Goal: Task Accomplishment & Management: Manage account settings

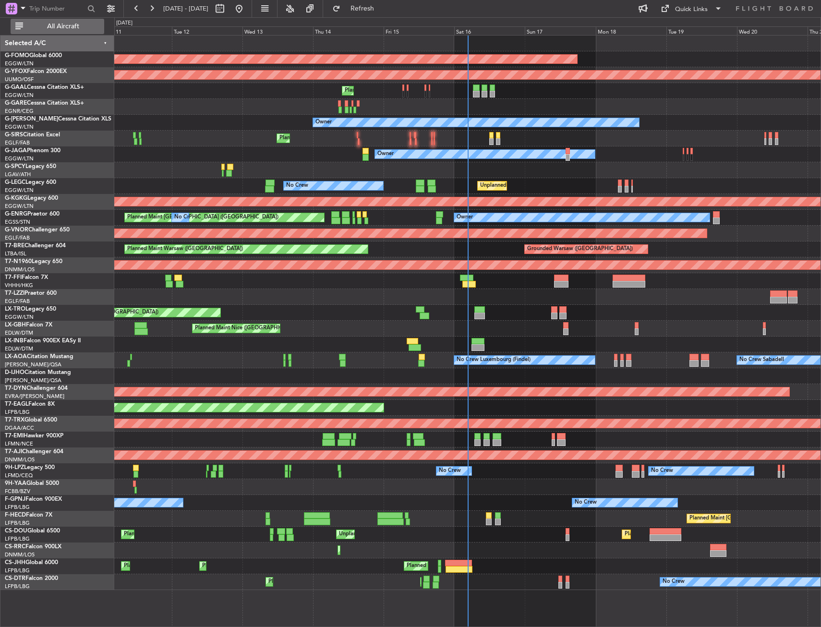
click at [31, 30] on button "All Aircraft" at bounding box center [58, 26] width 94 height 15
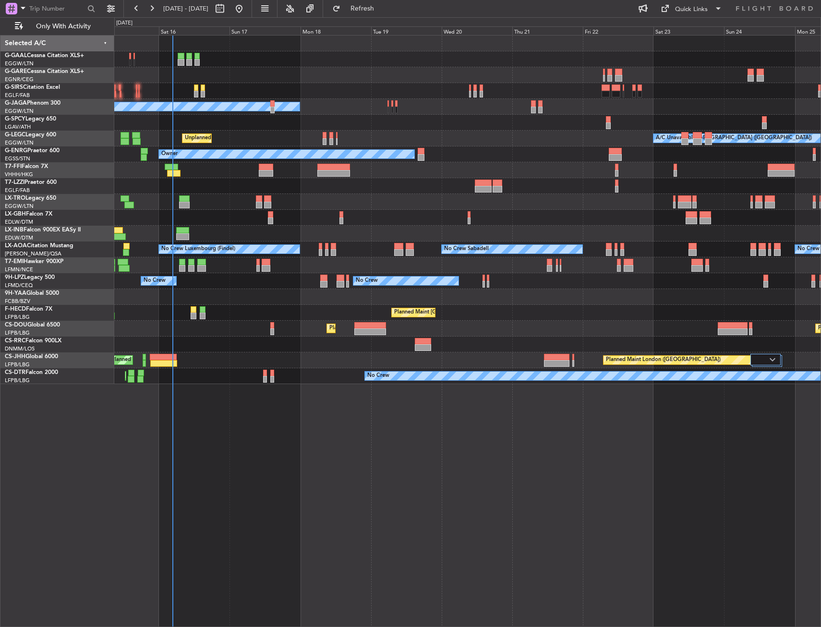
click at [245, 272] on div "Planned Maint Planned [GEOGRAPHIC_DATA] Planned Maint [GEOGRAPHIC_DATA] ([GEOGR…" at bounding box center [467, 210] width 706 height 349
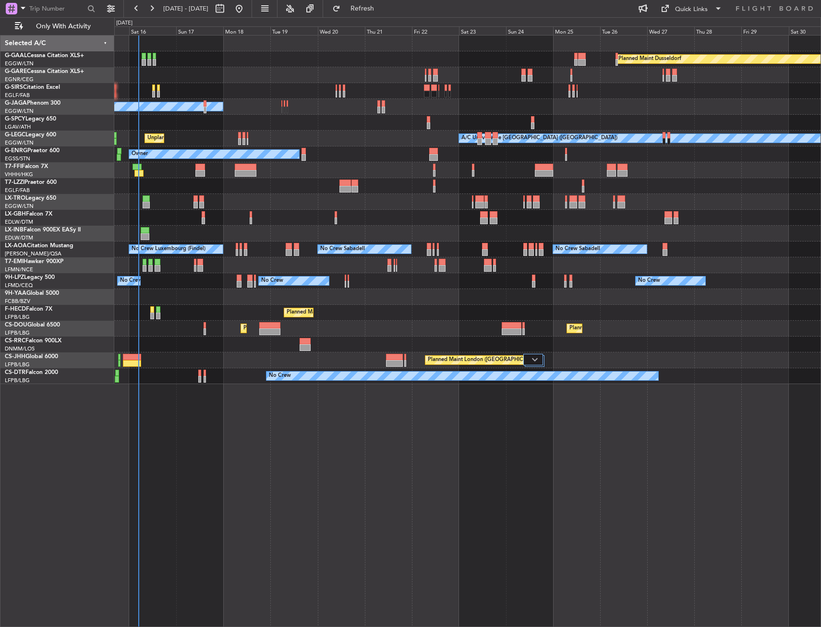
click at [232, 287] on div "No Crew No Crew No Crew" at bounding box center [467, 281] width 706 height 16
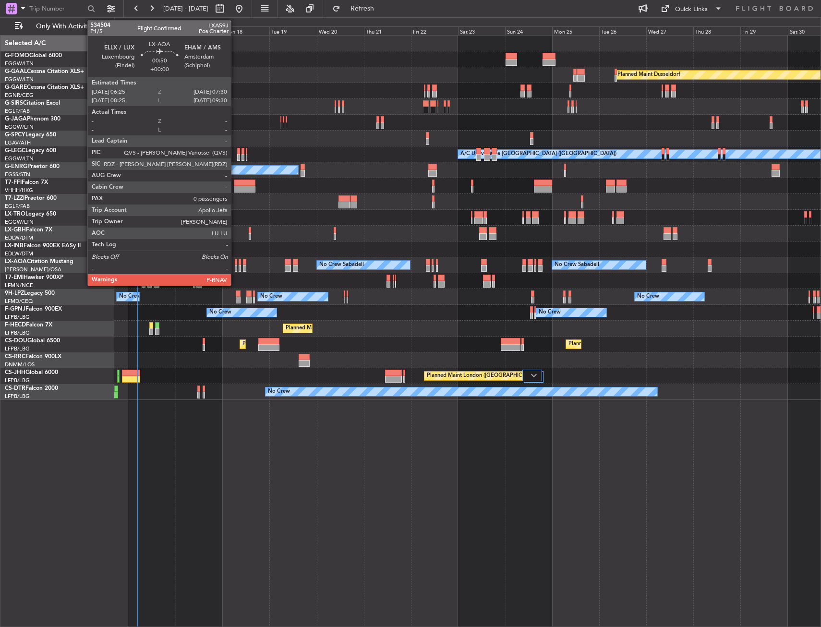
click at [235, 265] on div at bounding box center [236, 262] width 2 height 7
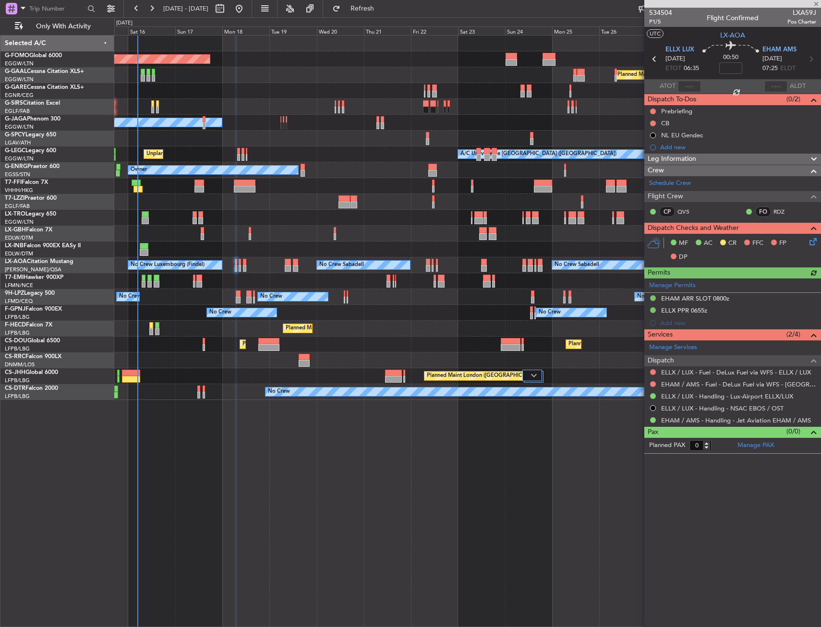
click at [746, 295] on div "Manage Permits EHAM ARR SLOT 0800z ELLX PPR 0655z Add new" at bounding box center [732, 304] width 177 height 51
click at [744, 295] on div "EHAM ARR SLOT 0800z" at bounding box center [732, 299] width 177 height 12
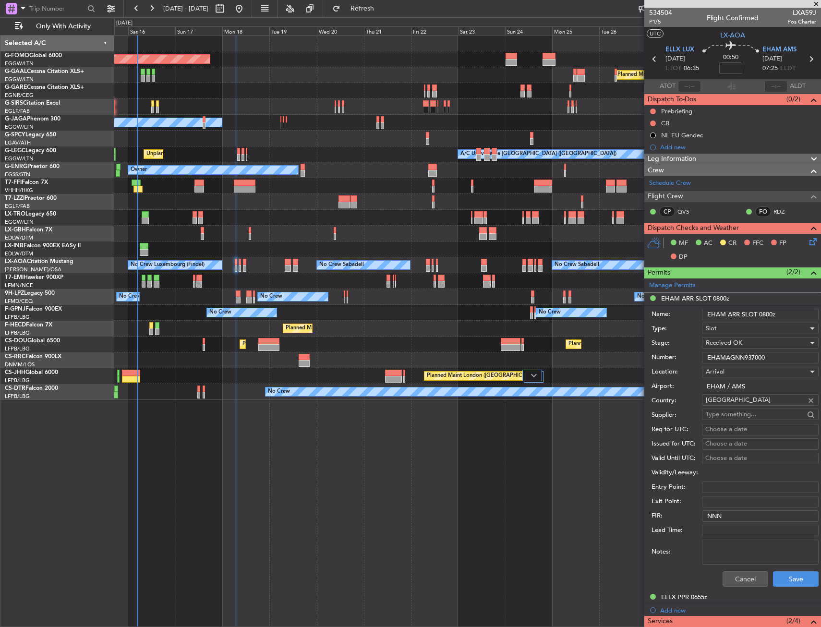
click at [742, 359] on input "EHAMAGNN937000" at bounding box center [760, 358] width 117 height 12
click at [738, 578] on button "Cancel" at bounding box center [746, 578] width 46 height 15
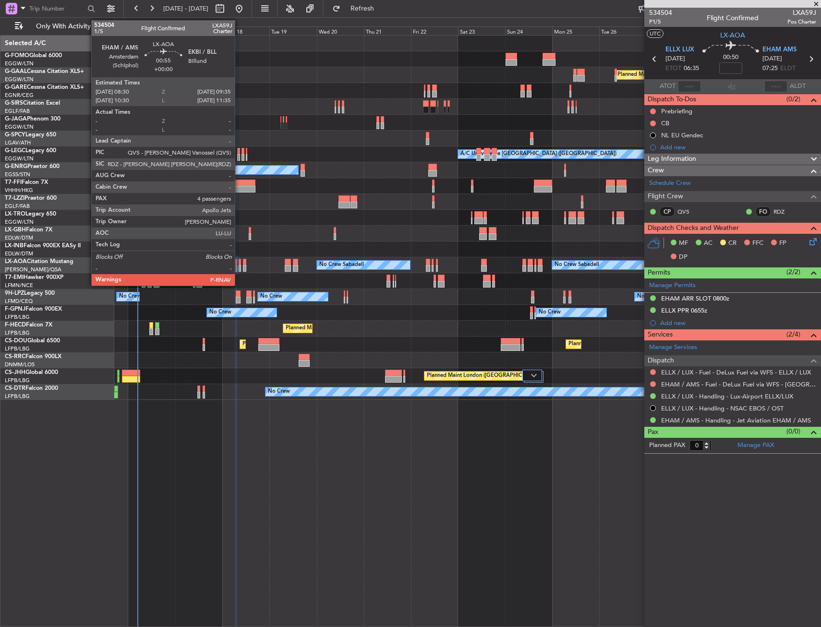
click at [239, 264] on div at bounding box center [240, 262] width 2 height 7
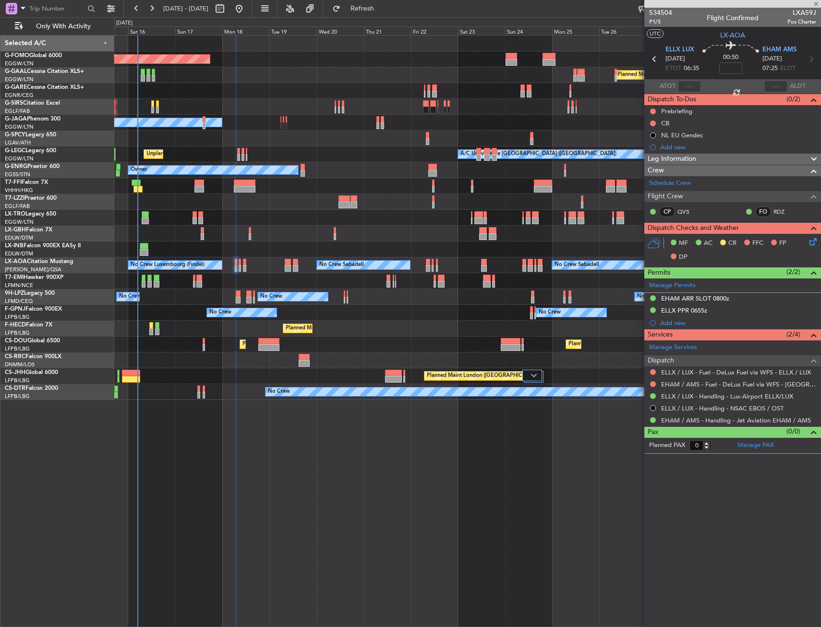
type input "4"
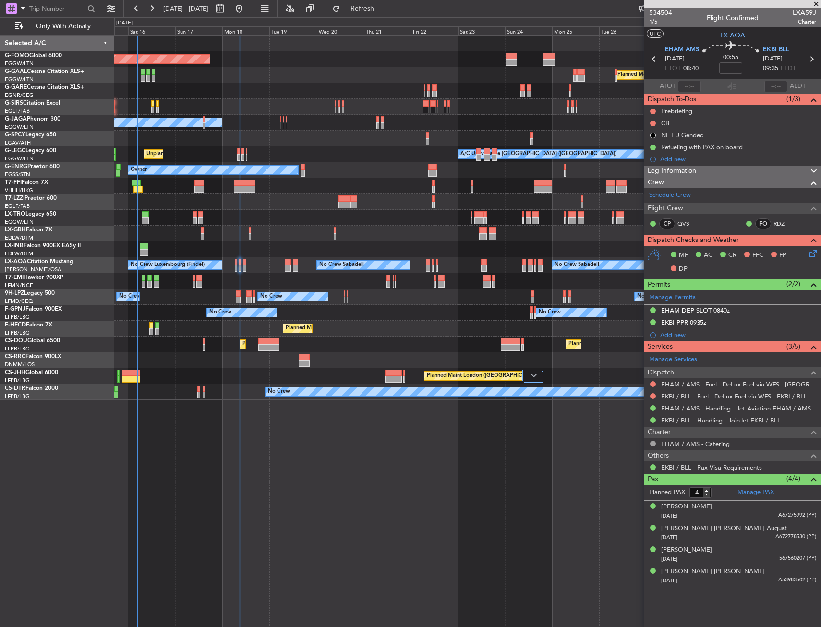
click at [752, 312] on div "EHAM DEP SLOT 0840z" at bounding box center [732, 311] width 177 height 12
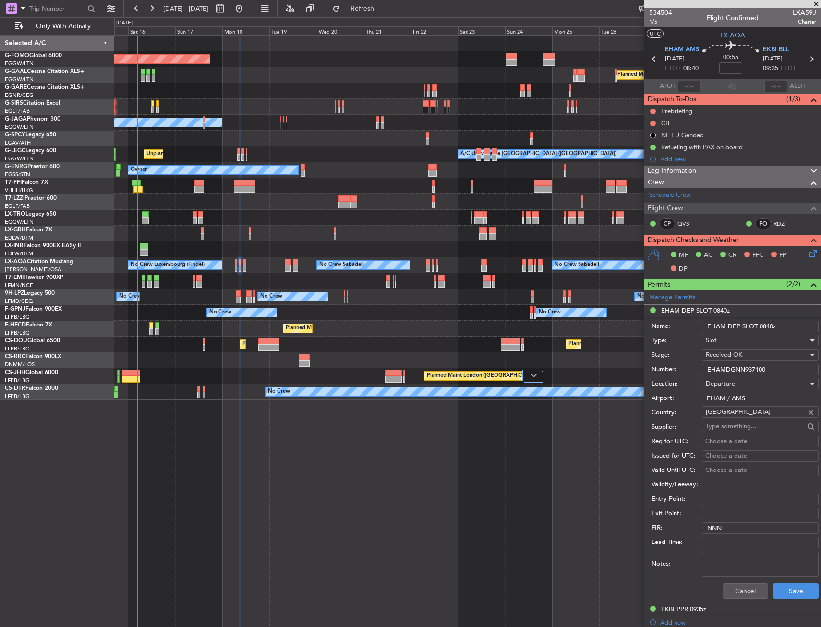
click at [769, 325] on input "EHAM DEP SLOT 0840z" at bounding box center [760, 327] width 117 height 12
type input "EHAM DEP SLOT 0830z"
click at [731, 363] on div "Number: EHAMDGNN937100" at bounding box center [735, 370] width 167 height 14
click at [735, 369] on input "EHAMDGNN937100" at bounding box center [760, 370] width 117 height 12
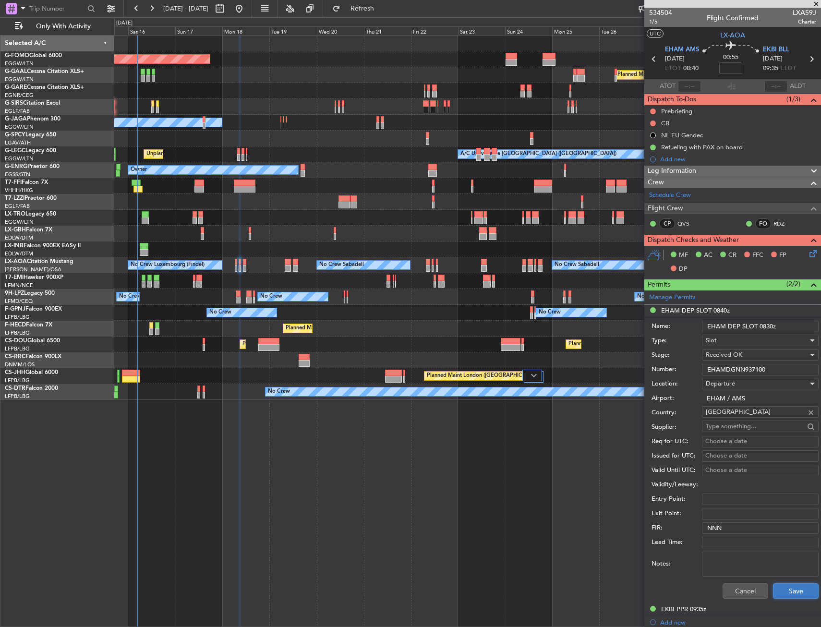
click at [793, 596] on button "Save" at bounding box center [796, 590] width 46 height 15
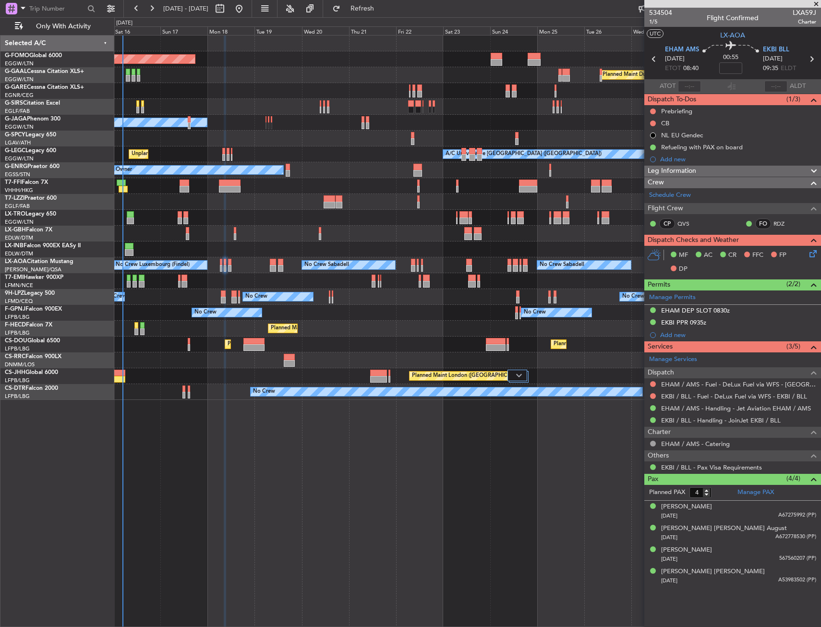
click at [230, 222] on div "Unplanned Maint [GEOGRAPHIC_DATA] ([GEOGRAPHIC_DATA])" at bounding box center [467, 218] width 706 height 16
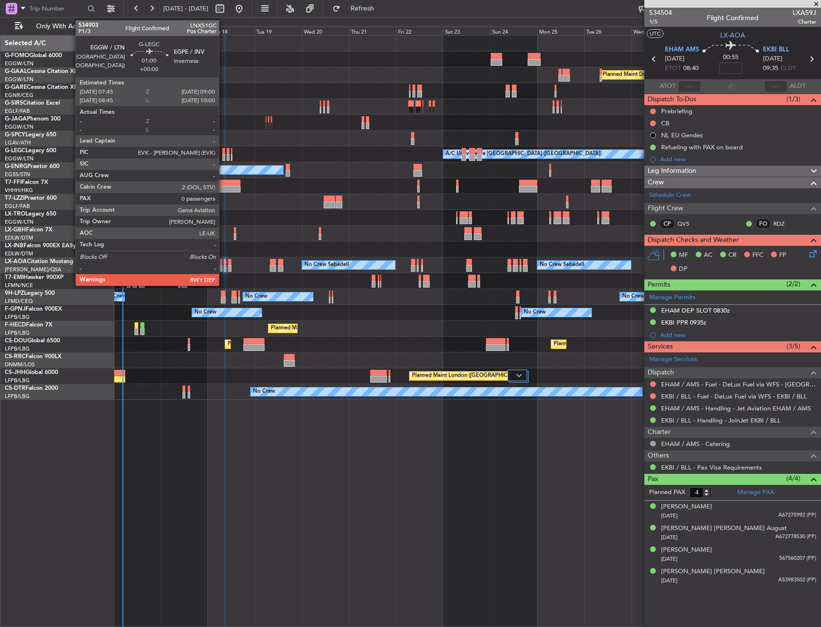
click at [223, 154] on div at bounding box center [223, 151] width 3 height 7
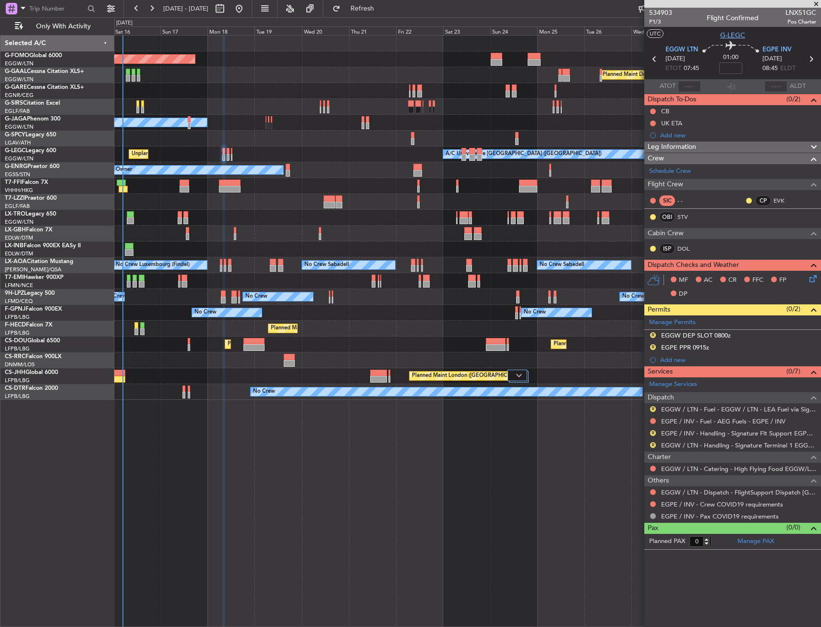
click at [726, 34] on span "G-LEGC" at bounding box center [732, 35] width 25 height 10
click at [654, 23] on span "P1/3" at bounding box center [660, 22] width 23 height 8
click at [651, 110] on button at bounding box center [653, 112] width 6 height 6
drag, startPoint x: 656, startPoint y: 153, endPoint x: 660, endPoint y: 159, distance: 7.2
click at [656, 153] on span "Completed" at bounding box center [658, 154] width 32 height 10
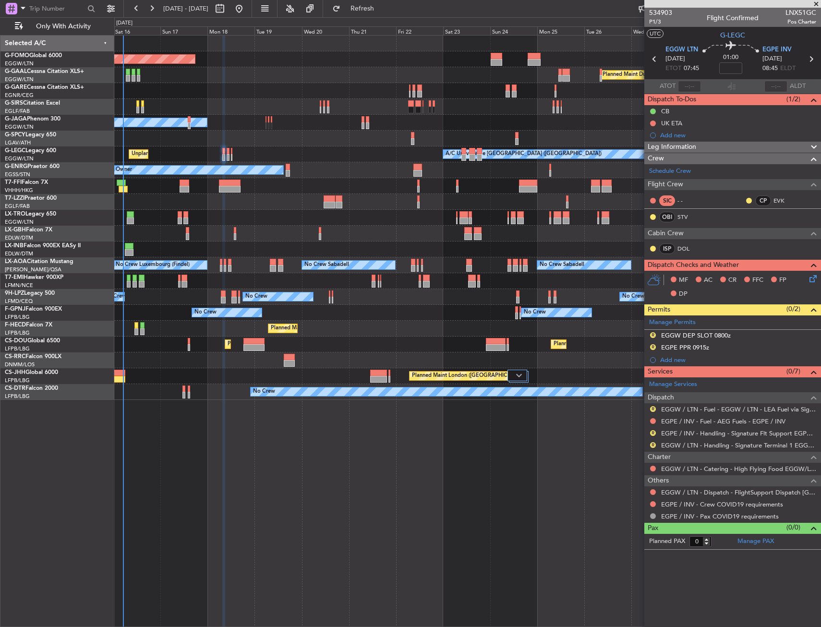
click at [811, 276] on icon at bounding box center [812, 277] width 8 height 8
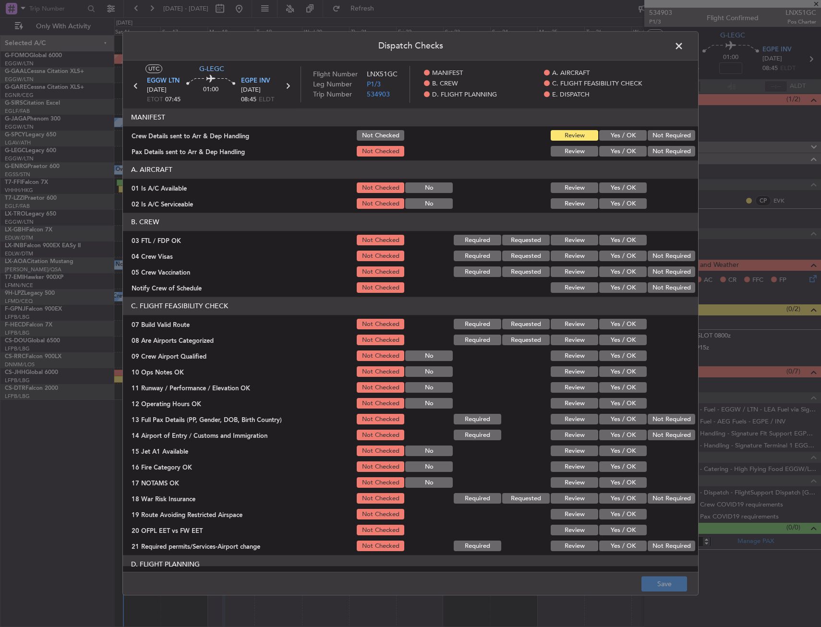
scroll to position [96, 0]
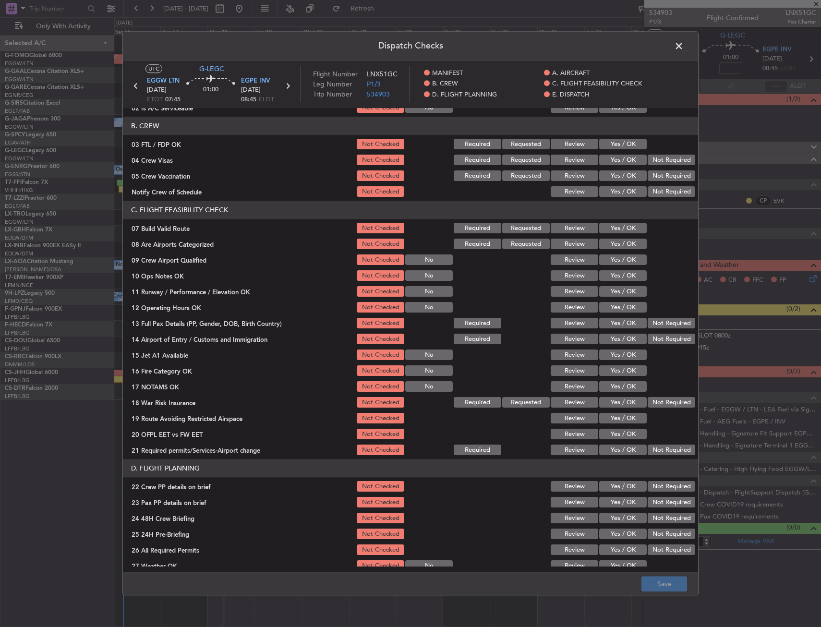
click at [611, 228] on button "Yes / OK" at bounding box center [623, 228] width 48 height 11
click at [609, 276] on button "Yes / OK" at bounding box center [623, 276] width 48 height 11
click at [606, 295] on button "Yes / OK" at bounding box center [623, 292] width 48 height 11
click at [606, 310] on button "Yes / OK" at bounding box center [623, 308] width 48 height 11
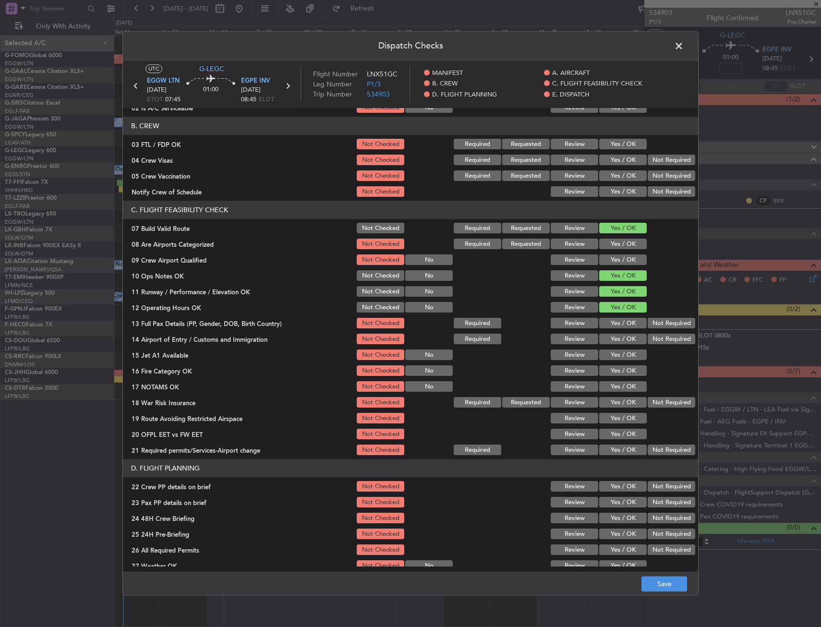
drag, startPoint x: 604, startPoint y: 327, endPoint x: 604, endPoint y: 338, distance: 10.1
click at [604, 328] on button "Yes / OK" at bounding box center [623, 323] width 48 height 11
click at [605, 344] on button "Yes / OK" at bounding box center [623, 339] width 48 height 11
click at [610, 359] on button "Yes / OK" at bounding box center [623, 355] width 48 height 11
click at [611, 371] on button "Yes / OK" at bounding box center [623, 371] width 48 height 11
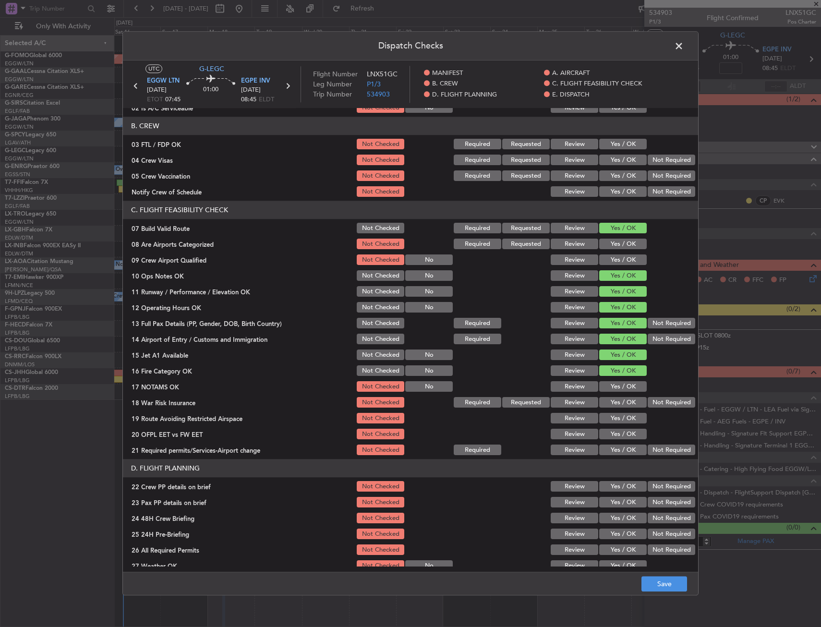
click at [610, 384] on button "Yes / OK" at bounding box center [623, 387] width 48 height 11
click at [609, 401] on button "Yes / OK" at bounding box center [623, 403] width 48 height 11
click at [610, 420] on button "Yes / OK" at bounding box center [623, 418] width 48 height 11
click at [613, 440] on div "Yes / OK" at bounding box center [622, 434] width 48 height 13
click at [612, 432] on button "Yes / OK" at bounding box center [623, 434] width 48 height 11
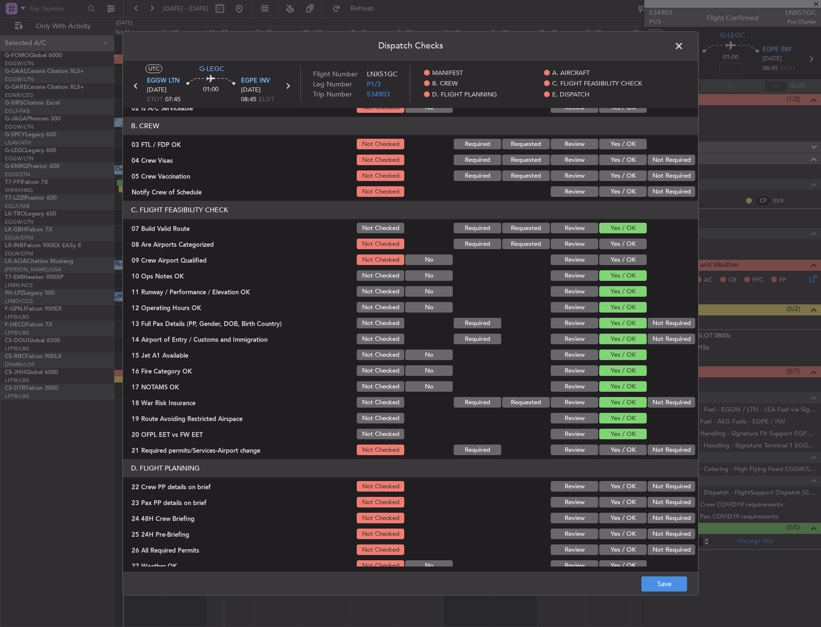
click at [611, 448] on button "Yes / OK" at bounding box center [623, 450] width 48 height 11
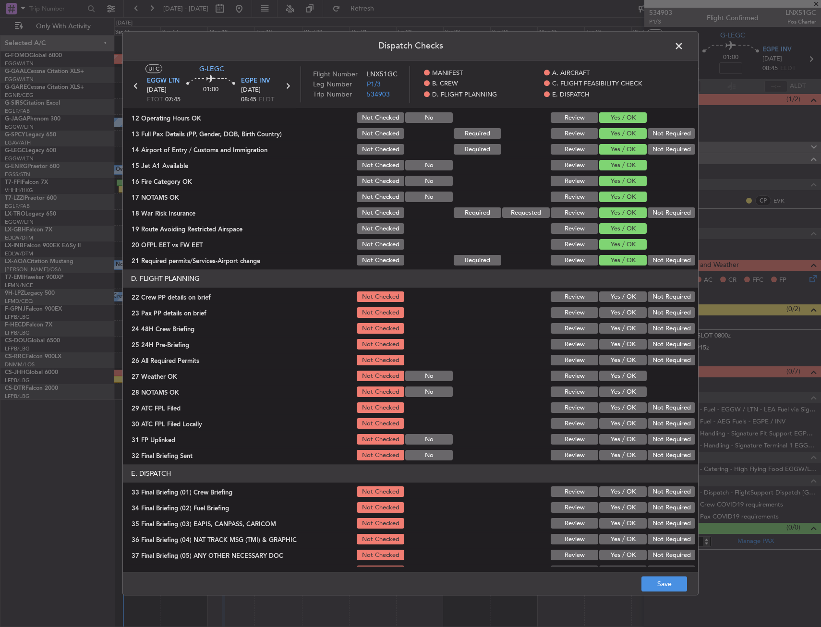
scroll to position [288, 0]
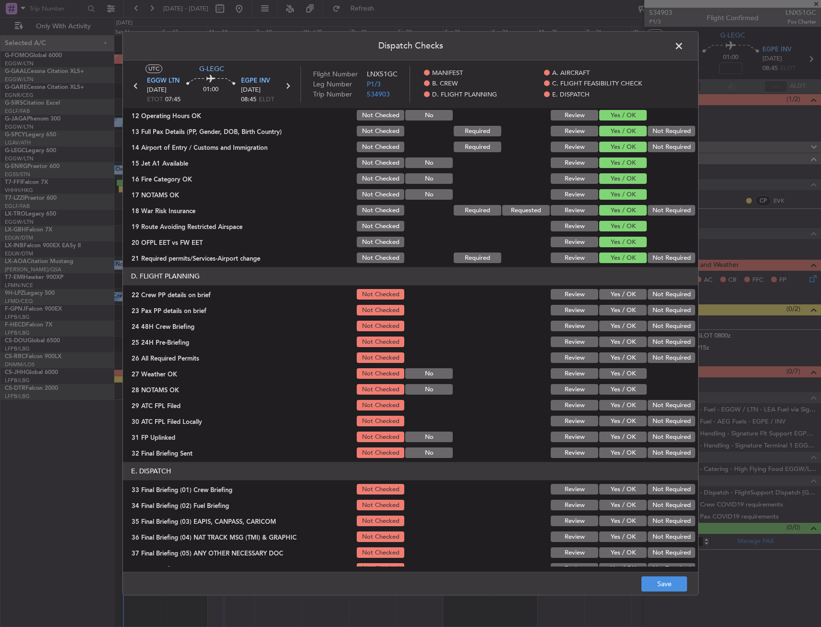
click at [620, 299] on button "Yes / OK" at bounding box center [623, 295] width 48 height 11
click at [620, 310] on button "Yes / OK" at bounding box center [623, 310] width 48 height 11
click at [619, 328] on button "Yes / OK" at bounding box center [623, 326] width 48 height 11
click at [649, 580] on button "Save" at bounding box center [665, 584] width 46 height 15
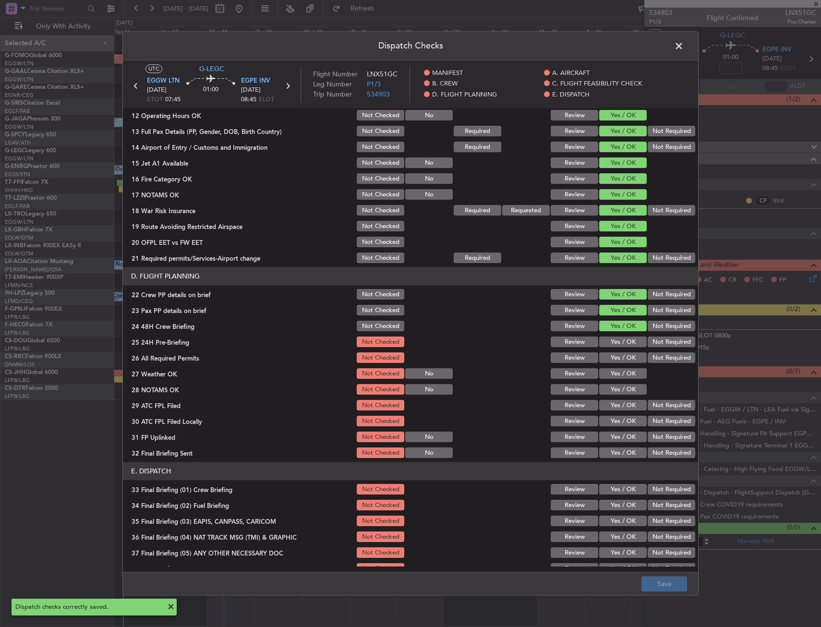
click at [684, 46] on span at bounding box center [684, 48] width 0 height 19
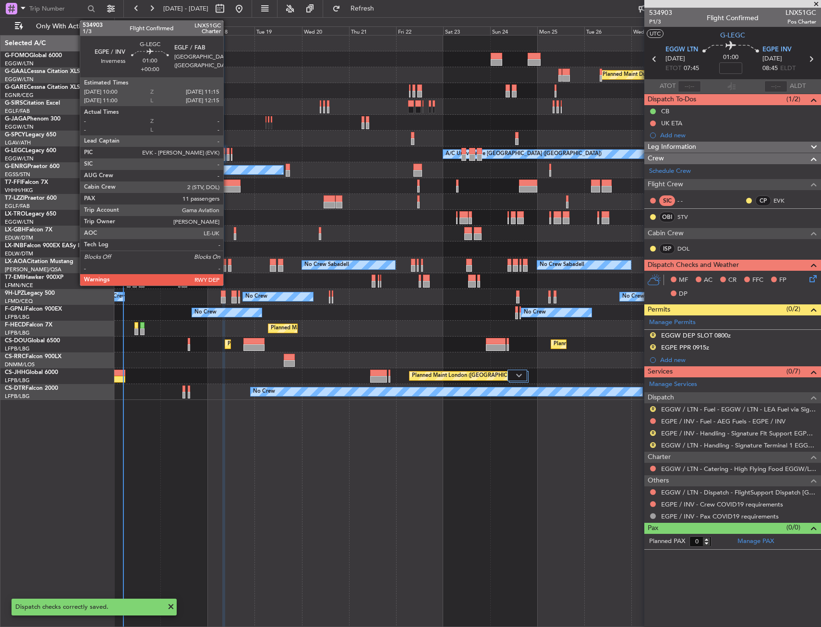
click at [228, 156] on div at bounding box center [228, 157] width 3 height 7
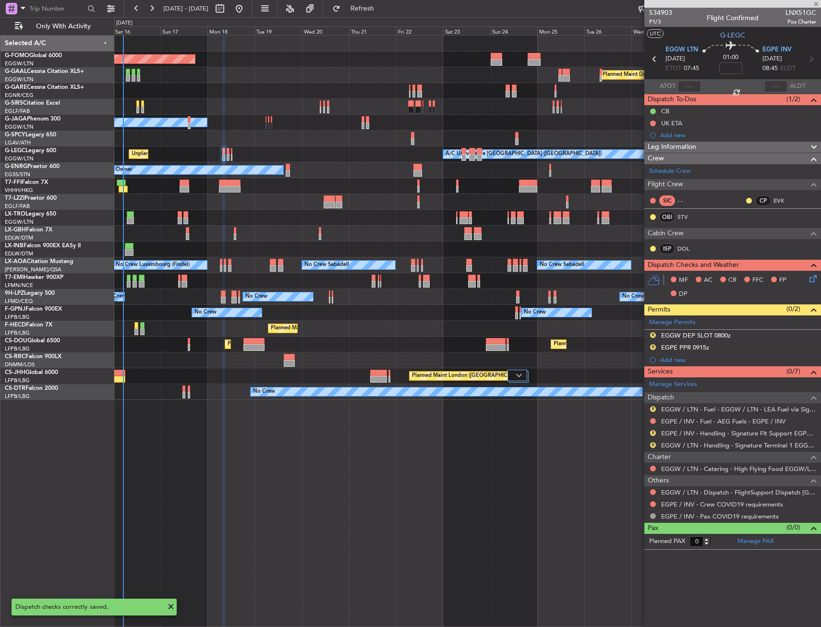
type input "11"
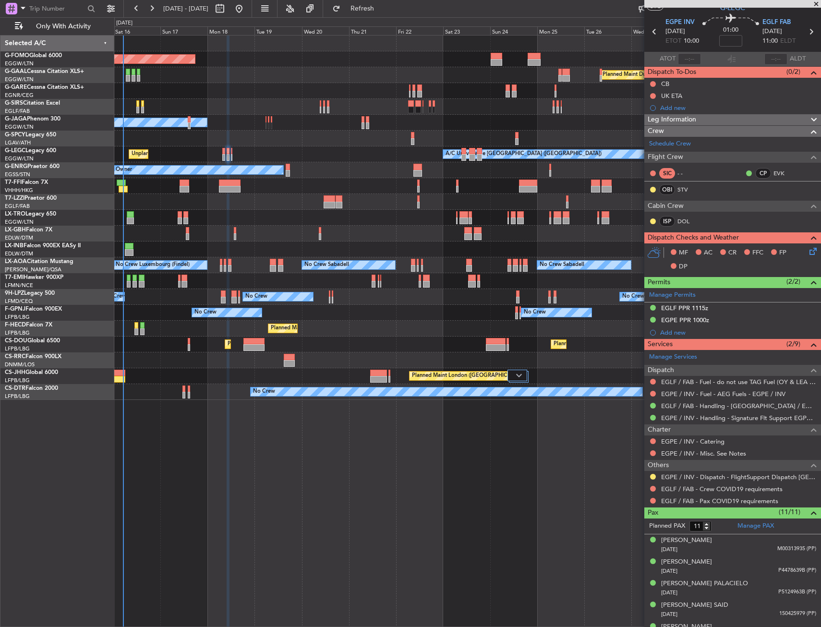
scroll to position [0, 0]
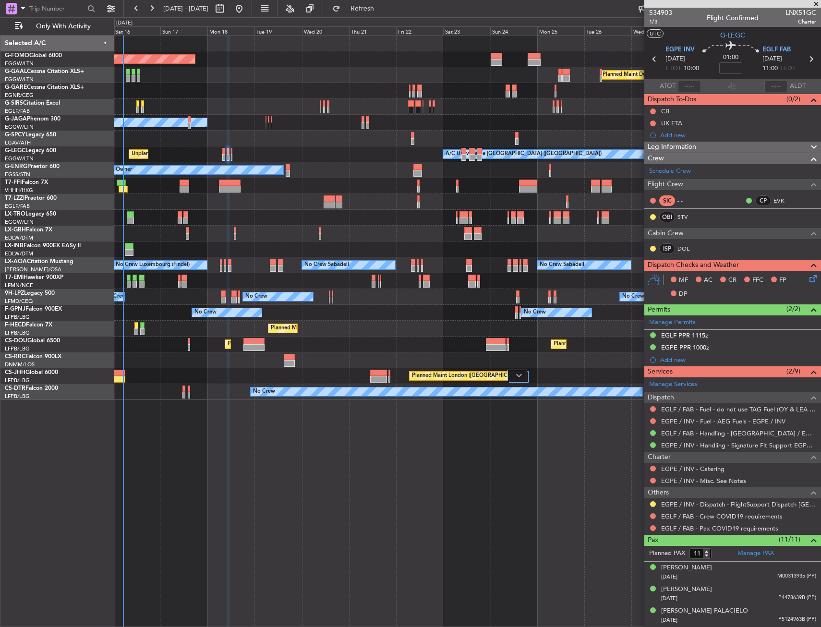
click at [657, 23] on span "1/3" at bounding box center [660, 22] width 23 height 8
click at [652, 23] on span "1/3" at bounding box center [660, 22] width 23 height 8
click at [735, 65] on input at bounding box center [730, 68] width 23 height 12
click at [690, 32] on section "UTC G-LEGC" at bounding box center [732, 34] width 177 height 14
type input "+00:10"
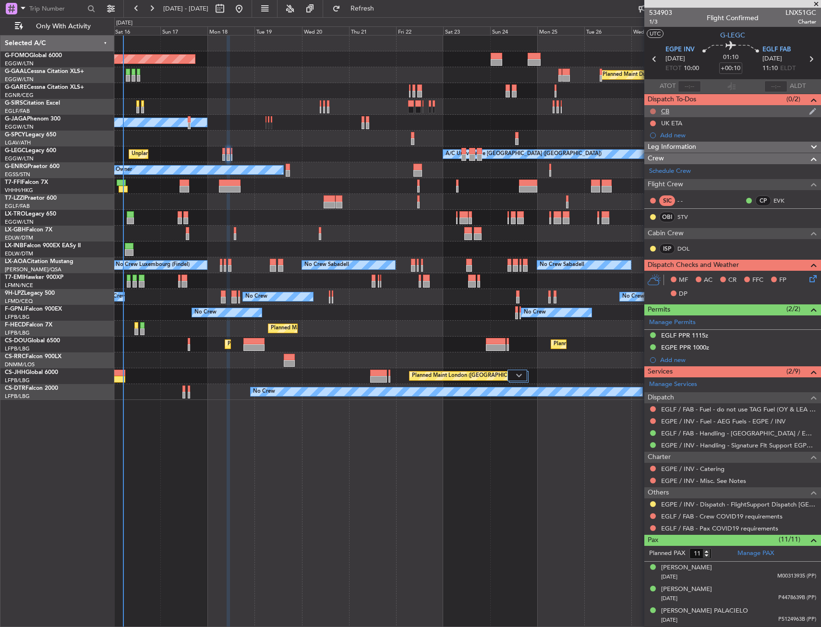
click at [652, 110] on button at bounding box center [653, 112] width 6 height 6
click at [649, 155] on span "Completed" at bounding box center [658, 154] width 32 height 10
click at [808, 279] on icon at bounding box center [812, 277] width 8 height 8
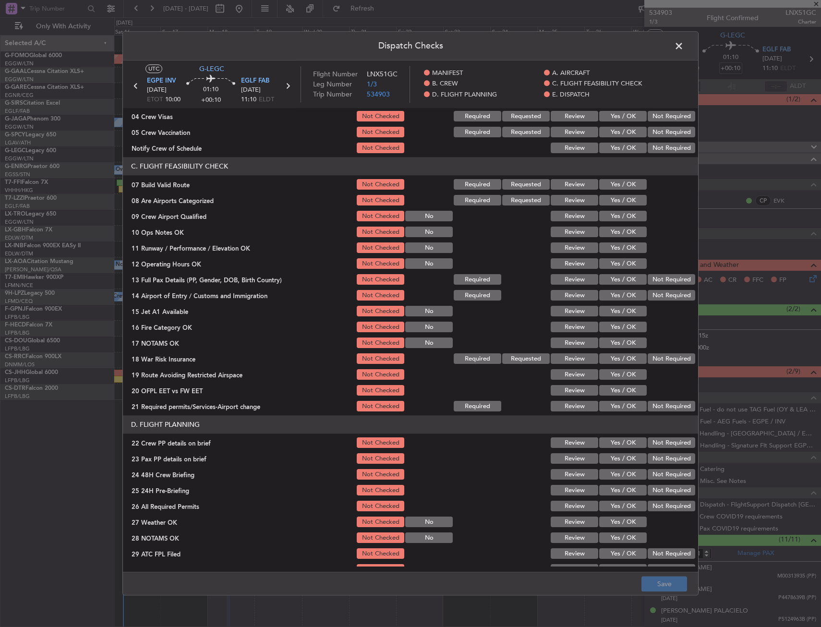
scroll to position [144, 0]
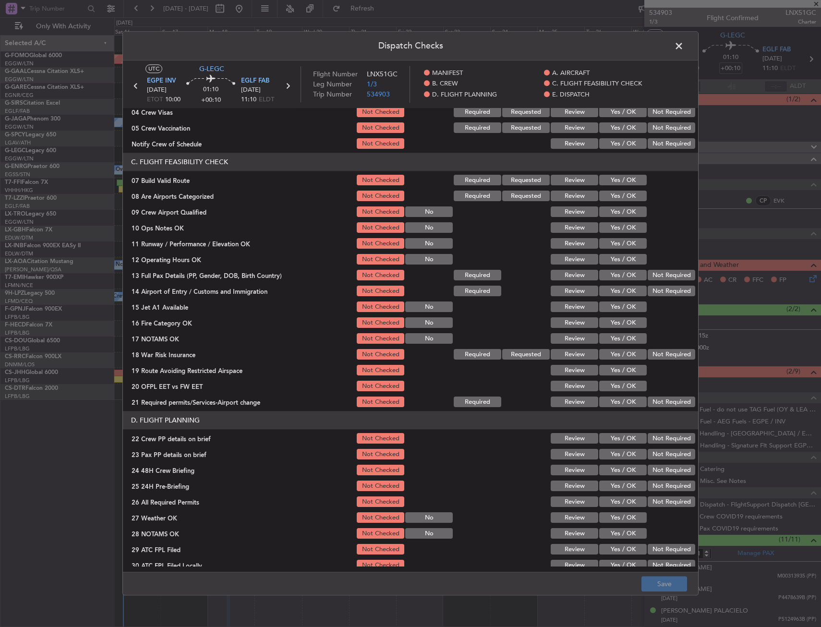
click at [606, 182] on button "Yes / OK" at bounding box center [623, 180] width 48 height 11
click at [608, 229] on button "Yes / OK" at bounding box center [623, 228] width 48 height 11
click at [608, 242] on button "Yes / OK" at bounding box center [623, 244] width 48 height 11
click at [610, 257] on button "Yes / OK" at bounding box center [623, 260] width 48 height 11
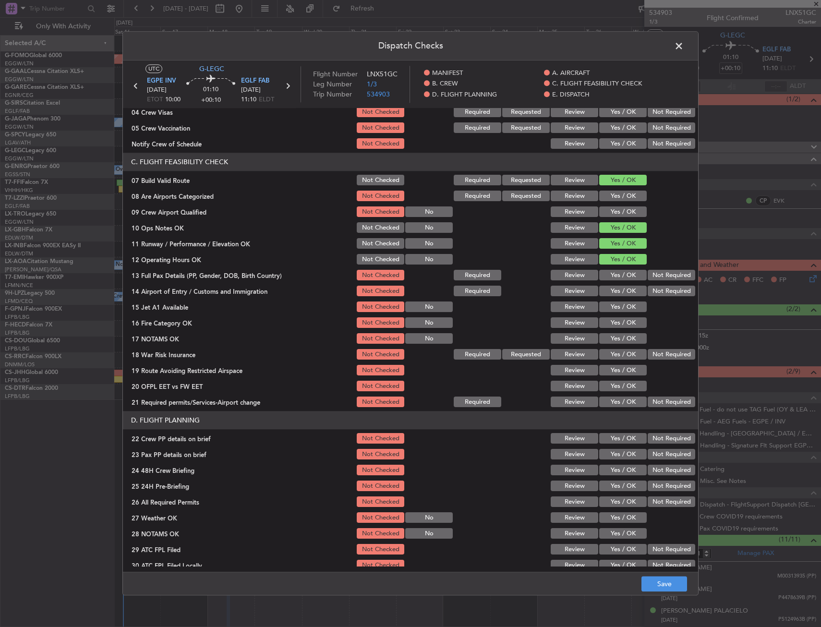
click at [610, 270] on button "Yes / OK" at bounding box center [623, 275] width 48 height 11
click at [613, 289] on button "Yes / OK" at bounding box center [623, 291] width 48 height 11
click at [613, 303] on button "Yes / OK" at bounding box center [623, 307] width 48 height 11
click at [613, 322] on button "Yes / OK" at bounding box center [623, 323] width 48 height 11
click at [613, 333] on div "Yes / OK" at bounding box center [622, 338] width 48 height 13
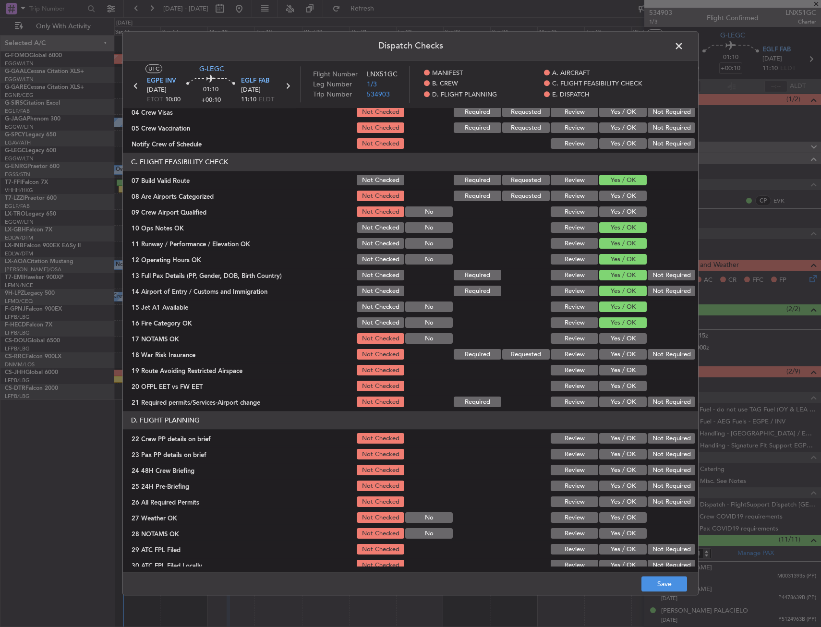
click at [613, 338] on button "Yes / OK" at bounding box center [623, 339] width 48 height 11
click at [613, 352] on button "Yes / OK" at bounding box center [623, 355] width 48 height 11
drag, startPoint x: 611, startPoint y: 367, endPoint x: 612, endPoint y: 375, distance: 7.7
click at [612, 367] on button "Yes / OK" at bounding box center [623, 370] width 48 height 11
click at [613, 383] on button "Yes / OK" at bounding box center [623, 386] width 48 height 11
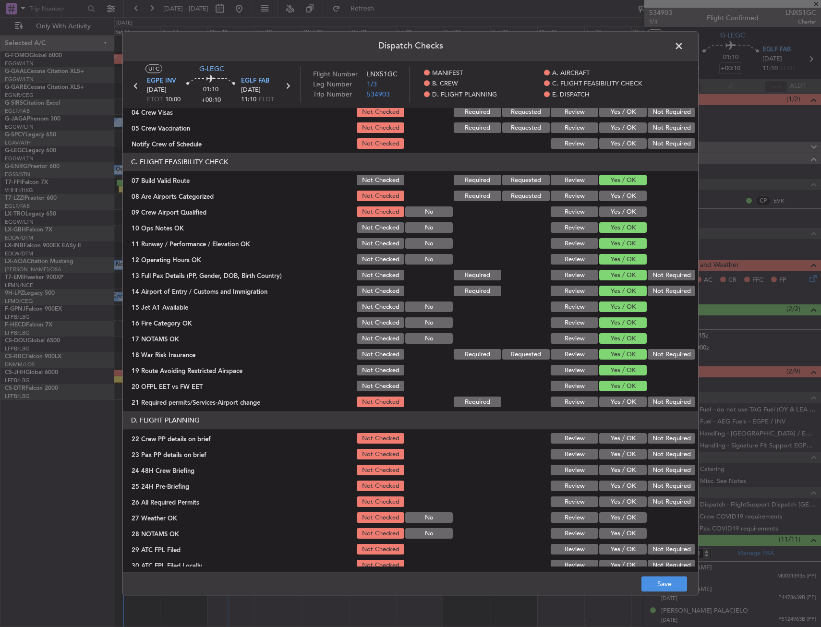
click at [614, 400] on button "Yes / OK" at bounding box center [623, 402] width 48 height 11
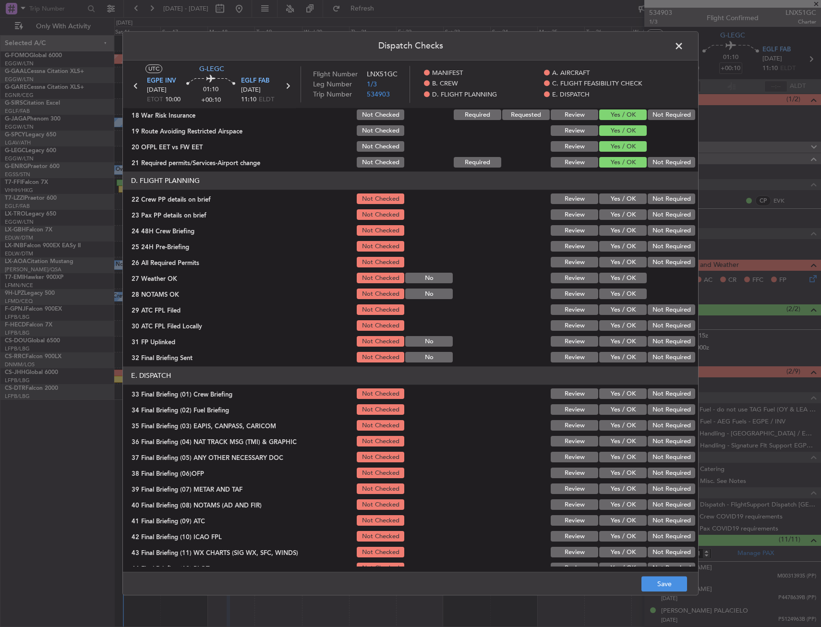
scroll to position [384, 0]
click at [619, 198] on button "Yes / OK" at bounding box center [623, 199] width 48 height 11
drag, startPoint x: 619, startPoint y: 215, endPoint x: 618, endPoint y: 232, distance: 17.8
click at [619, 215] on button "Yes / OK" at bounding box center [623, 214] width 48 height 11
click at [618, 232] on button "Yes / OK" at bounding box center [623, 230] width 48 height 11
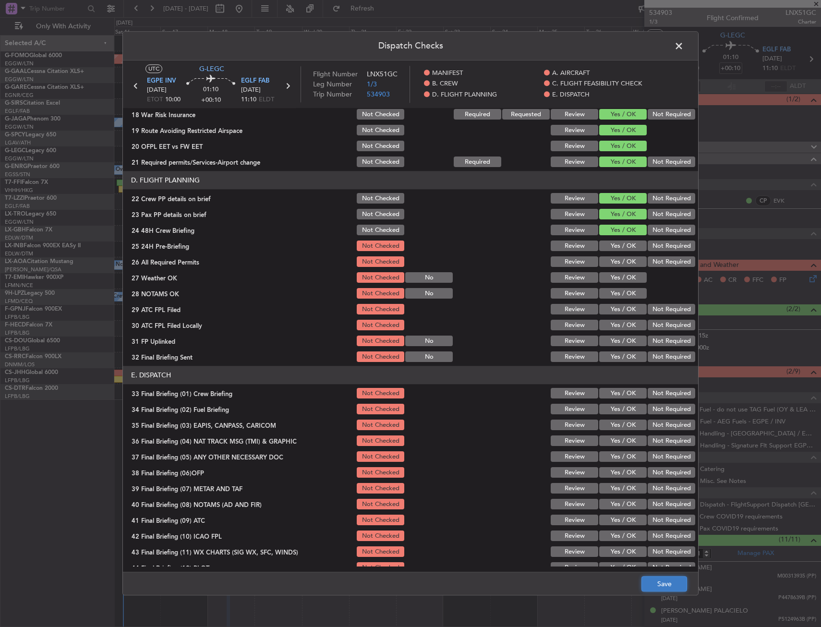
click at [648, 585] on button "Save" at bounding box center [665, 584] width 46 height 15
click at [684, 45] on span at bounding box center [684, 48] width 0 height 19
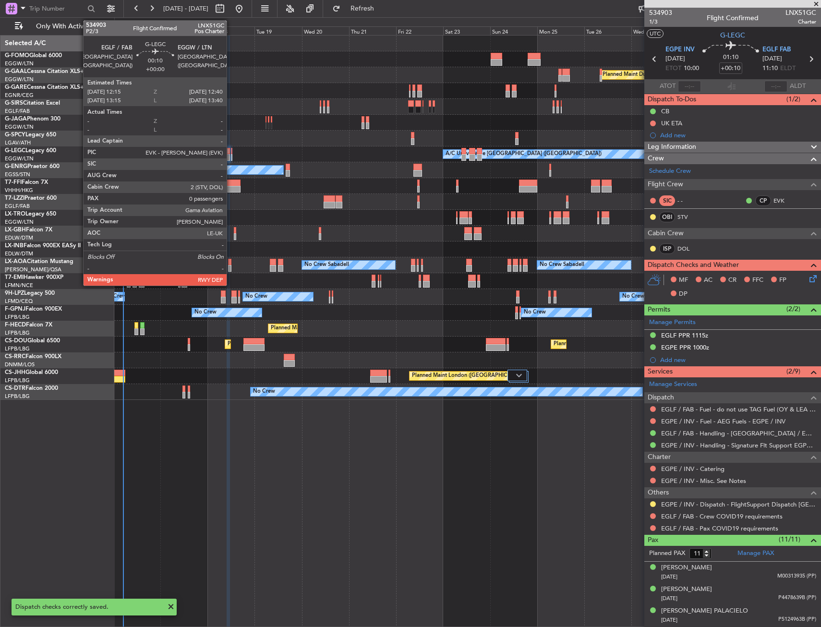
click at [231, 151] on div at bounding box center [231, 151] width 1 height 7
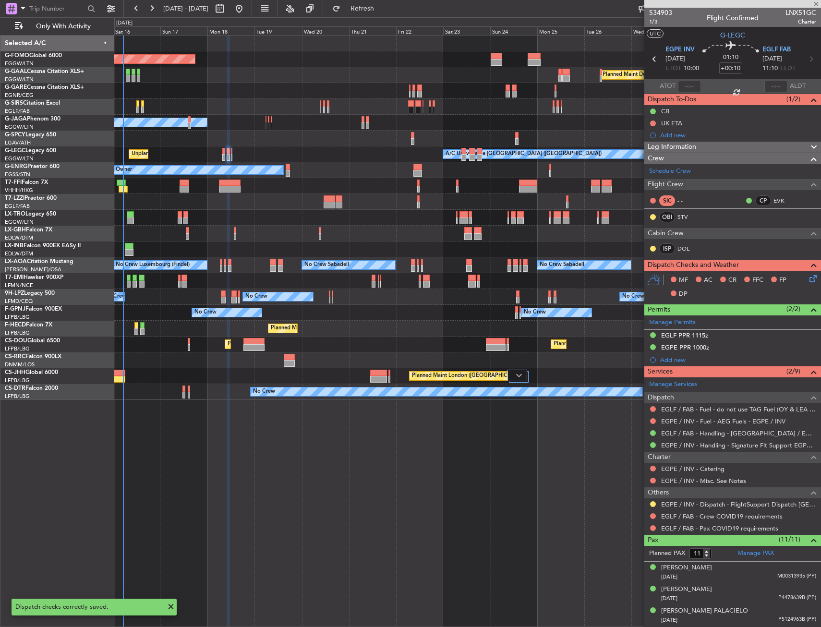
type input "0"
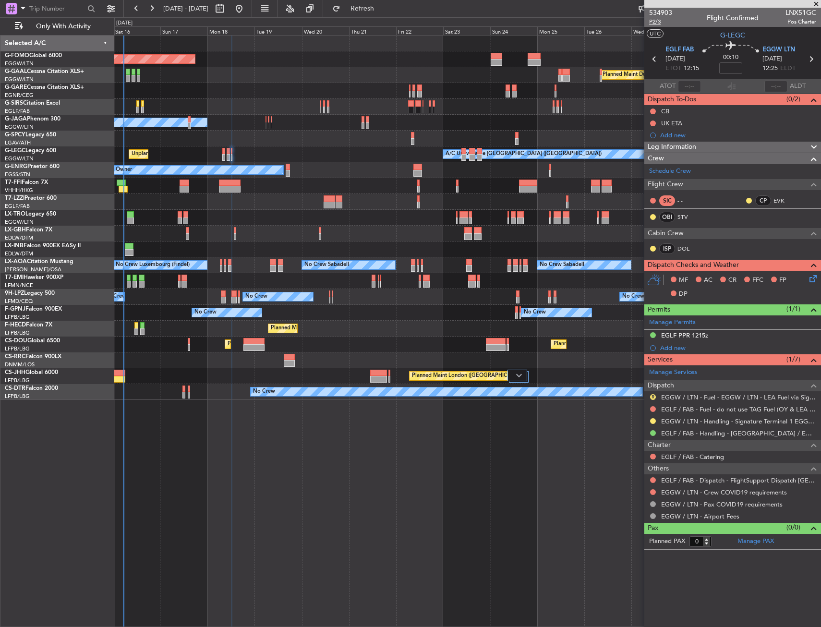
click at [651, 24] on span "P2/3" at bounding box center [660, 22] width 23 height 8
click at [652, 24] on span "P2/3" at bounding box center [660, 22] width 23 height 8
click at [737, 65] on input at bounding box center [730, 68] width 23 height 12
click at [687, 36] on section "UTC G-LEGC" at bounding box center [732, 34] width 177 height 14
type input "+00:30"
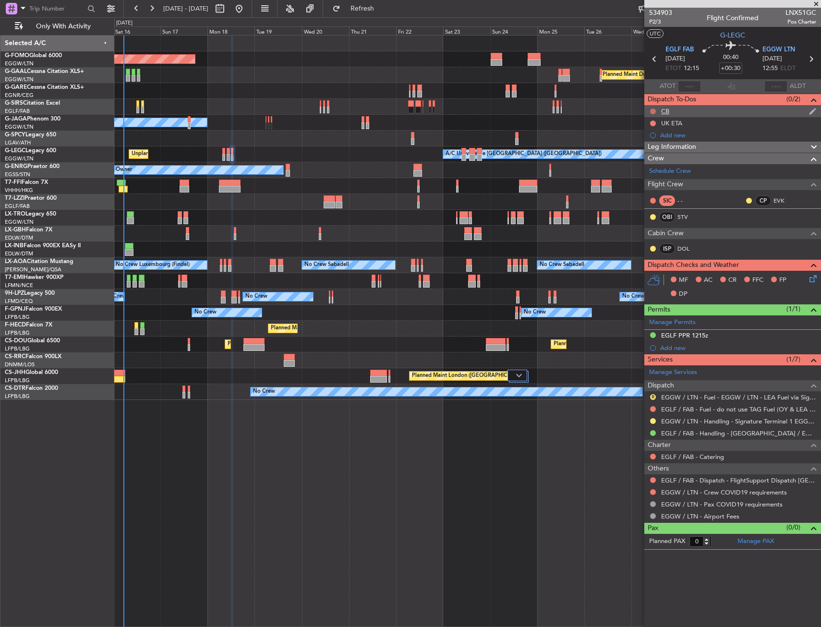
click at [653, 109] on button at bounding box center [653, 112] width 6 height 6
click at [654, 152] on span "Completed" at bounding box center [658, 154] width 32 height 10
click at [652, 397] on button "R" at bounding box center [653, 397] width 6 height 6
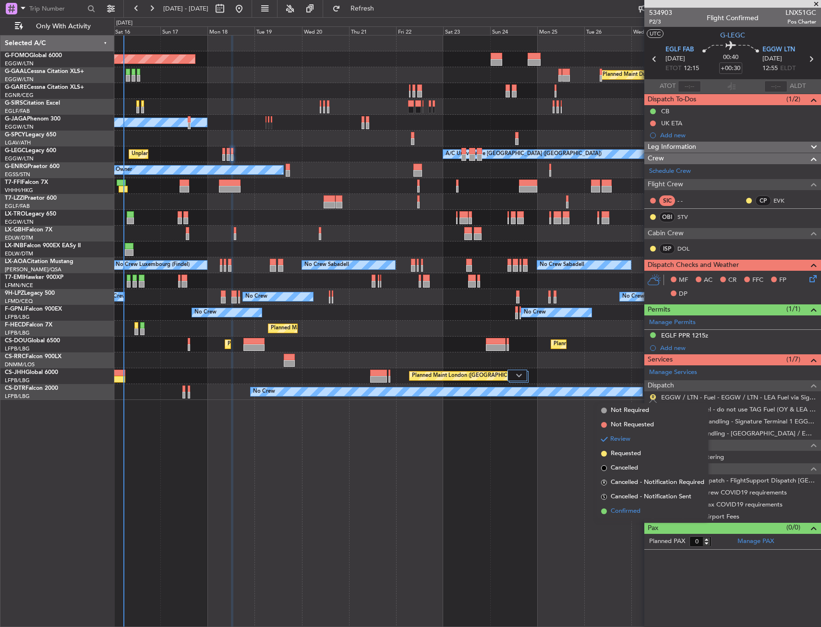
click at [620, 512] on span "Confirmed" at bounding box center [626, 512] width 30 height 10
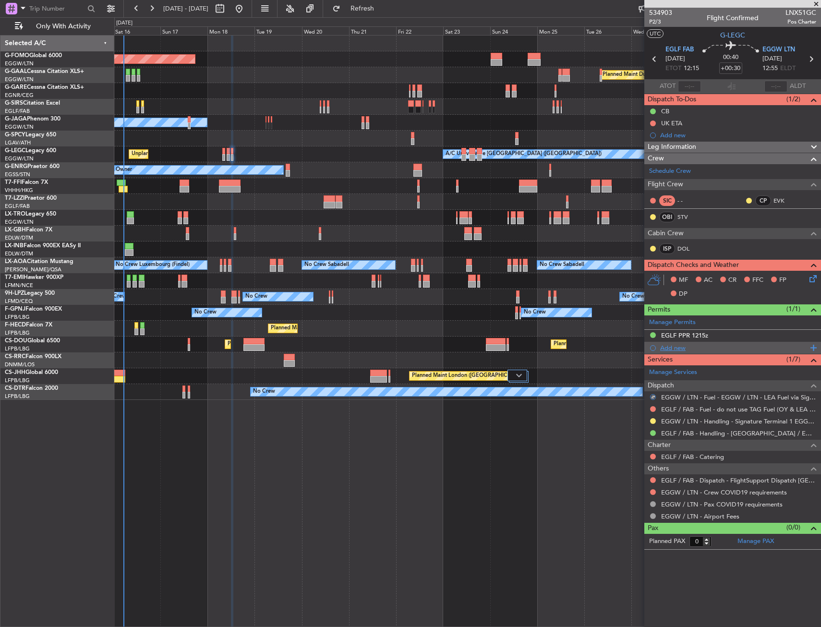
click at [675, 349] on div "Add new" at bounding box center [733, 348] width 147 height 8
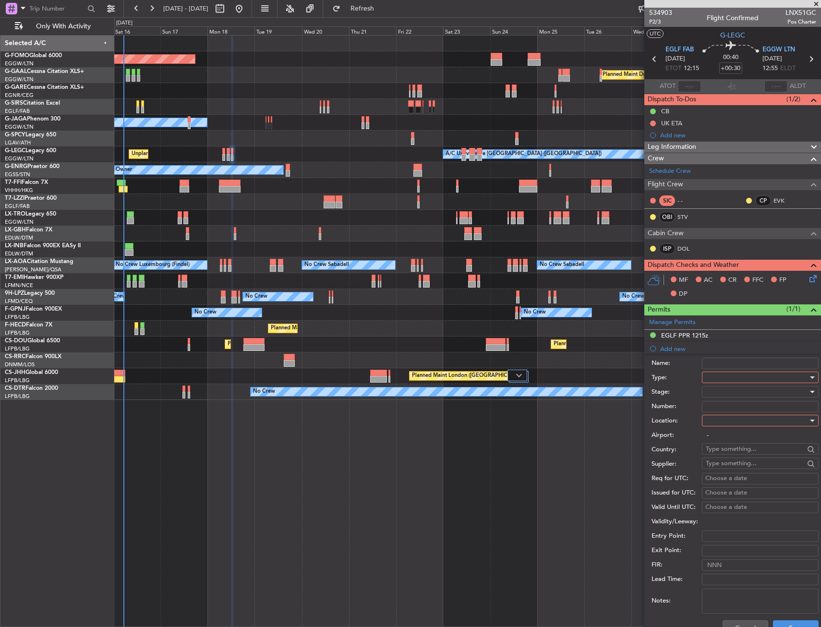
click at [718, 378] on div at bounding box center [757, 377] width 102 height 14
click at [717, 464] on span "Slot" at bounding box center [756, 468] width 101 height 14
click at [715, 418] on div at bounding box center [757, 420] width 102 height 14
click at [726, 470] on span "Arrival" at bounding box center [756, 469] width 101 height 14
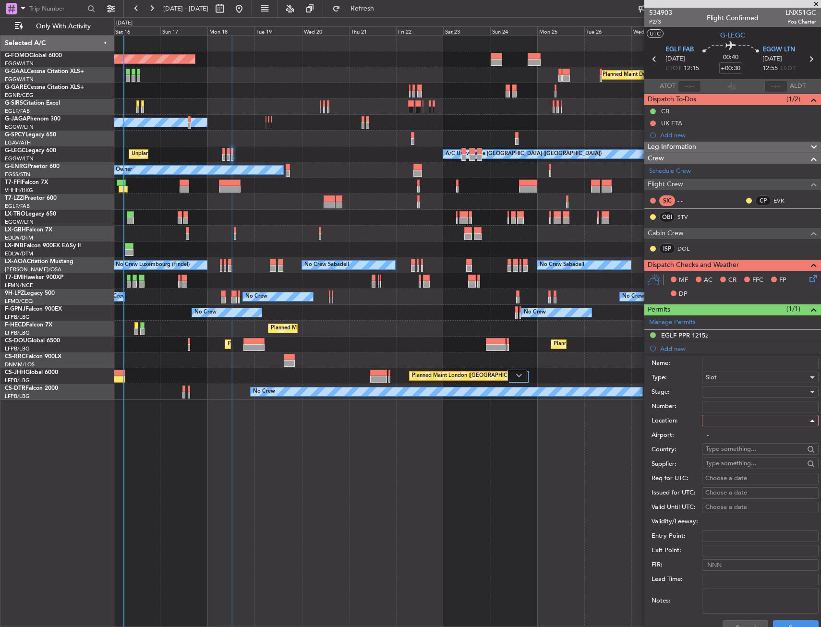
type input "EGGW / LTN"
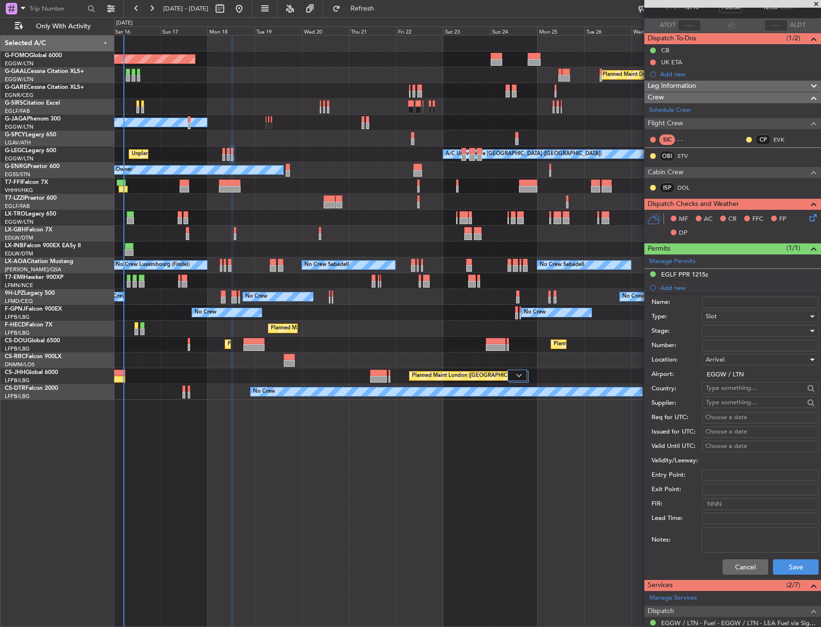
scroll to position [96, 0]
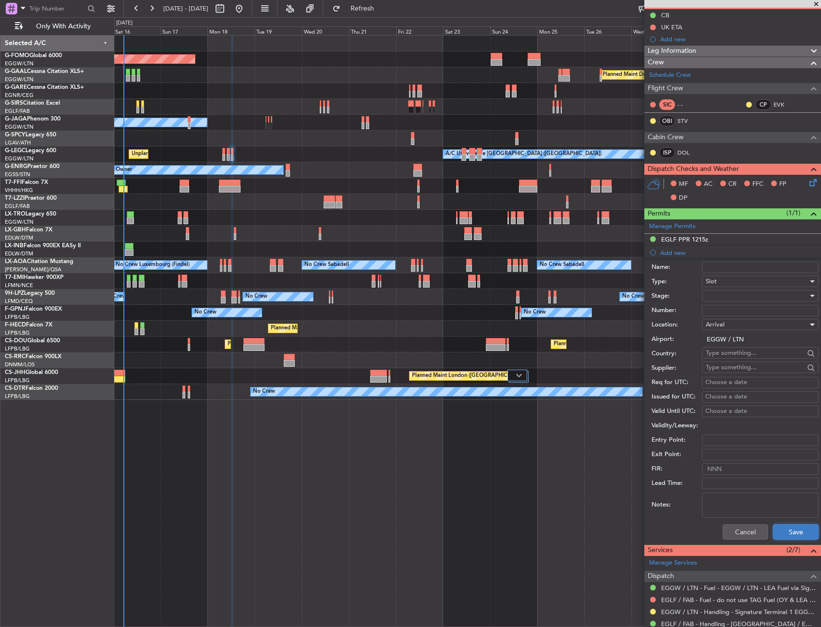
click at [780, 527] on button "Save" at bounding box center [796, 531] width 46 height 15
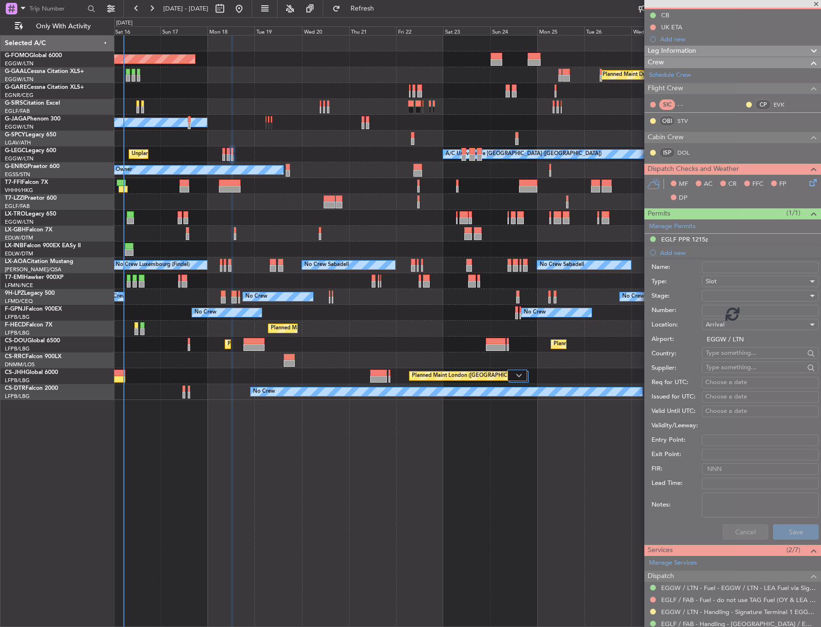
scroll to position [0, 0]
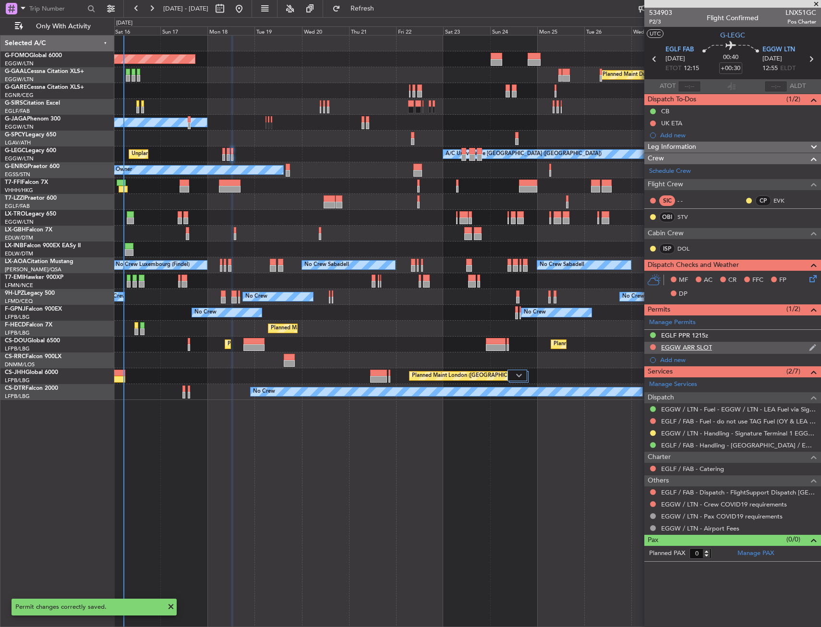
click at [733, 345] on div "EGGW ARR SLOT" at bounding box center [732, 348] width 177 height 12
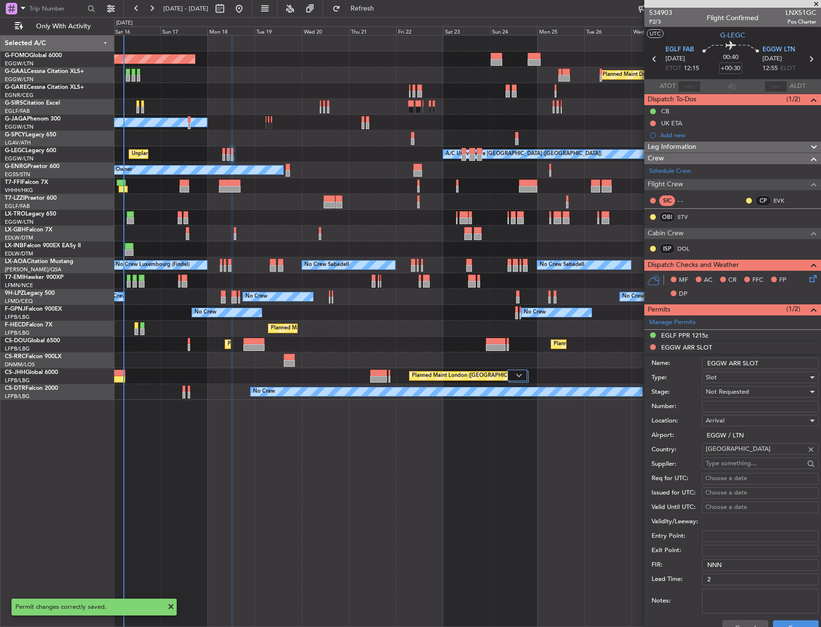
click at [773, 356] on div "Name: EGGW ARR SLOT" at bounding box center [735, 363] width 167 height 14
click at [772, 359] on input "EGGW ARR SLOT" at bounding box center [760, 364] width 117 height 12
click at [782, 362] on input "EGGW ARR SLOT 1255" at bounding box center [760, 364] width 117 height 12
type input "EGGW ARR SLOT 1255Z"
click at [739, 390] on span "Not Requested" at bounding box center [727, 392] width 43 height 9
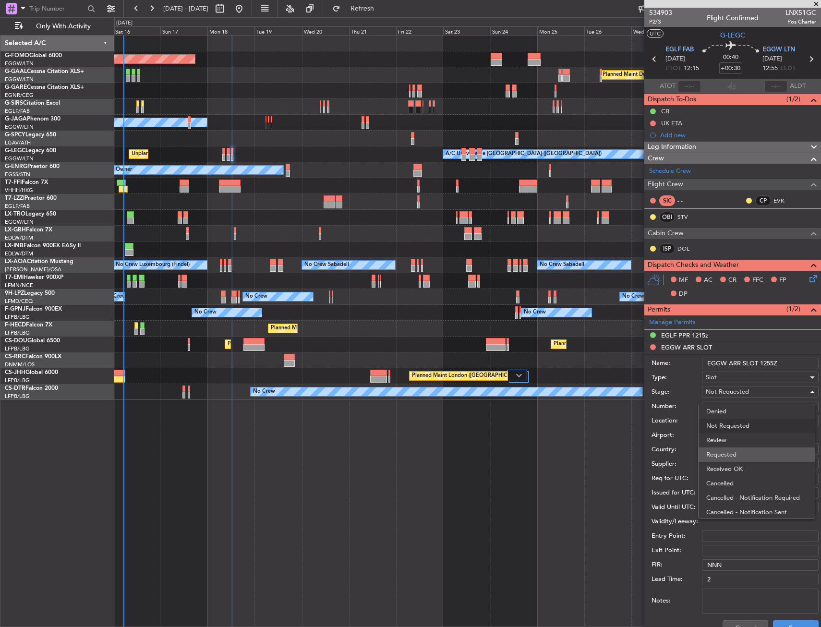
click at [743, 453] on span "Requested" at bounding box center [756, 455] width 101 height 14
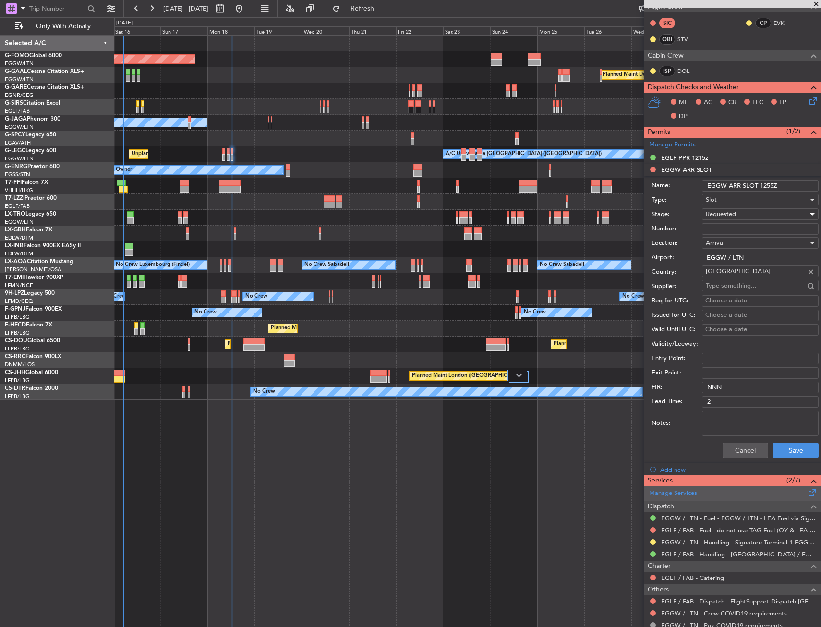
scroll to position [221, 0]
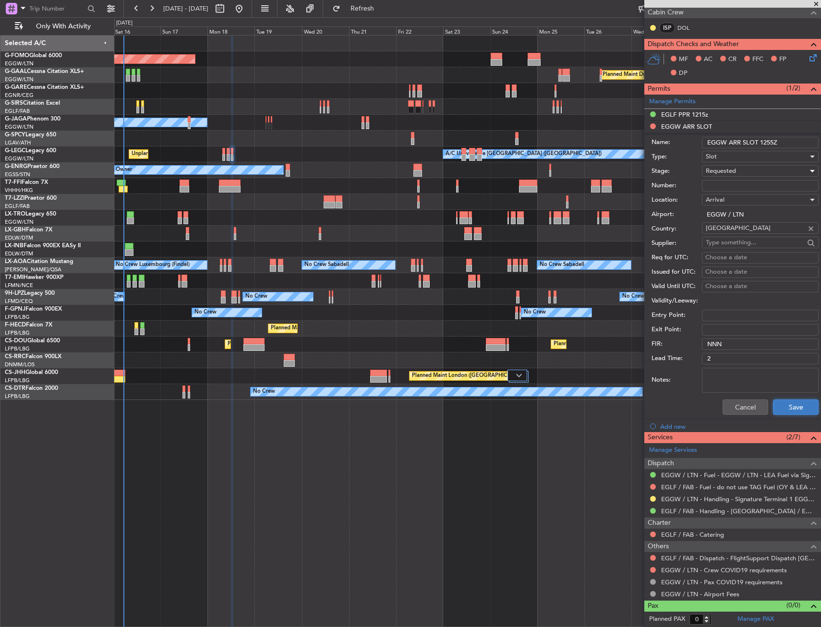
click at [787, 408] on button "Save" at bounding box center [796, 407] width 46 height 15
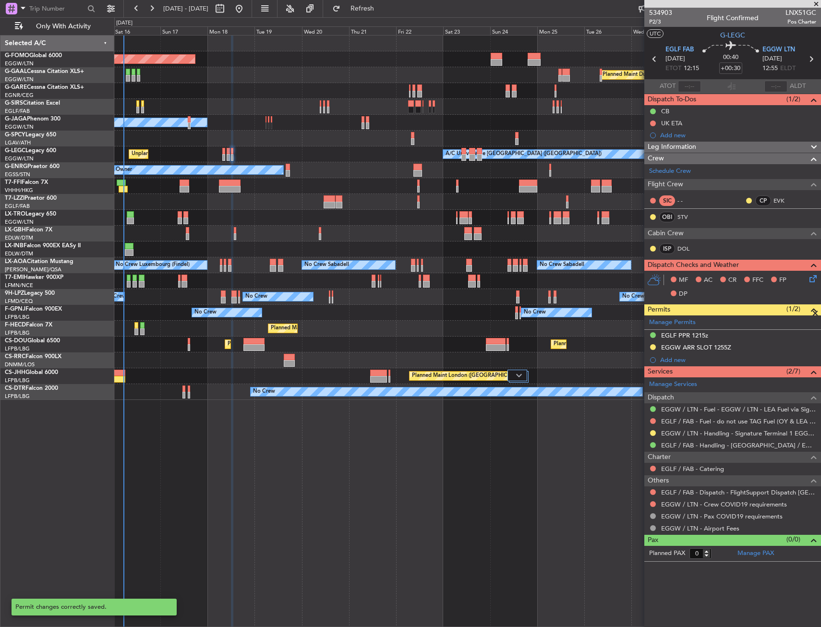
scroll to position [0, 0]
click at [650, 420] on div at bounding box center [653, 421] width 8 height 8
click at [652, 421] on button at bounding box center [653, 421] width 6 height 6
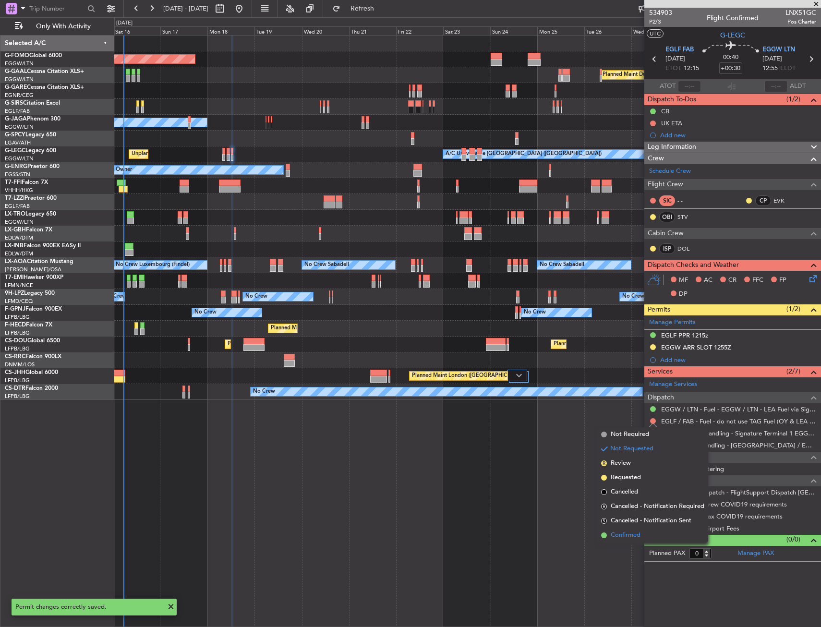
click at [625, 533] on span "Confirmed" at bounding box center [626, 536] width 30 height 10
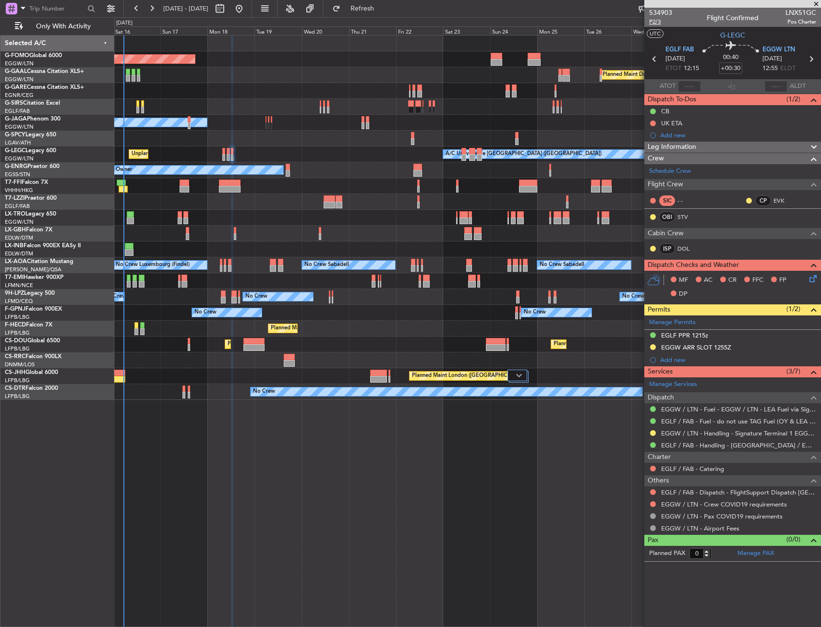
click at [651, 23] on span "P2/3" at bounding box center [660, 22] width 23 height 8
click at [718, 436] on link "EGGW / LTN - Handling - Signature Terminal 1 EGGW / LTN" at bounding box center [738, 433] width 155 height 8
click at [695, 435] on link "EGGW / LTN - Handling - Signature Terminal 1 EGGW / LTN" at bounding box center [738, 433] width 155 height 8
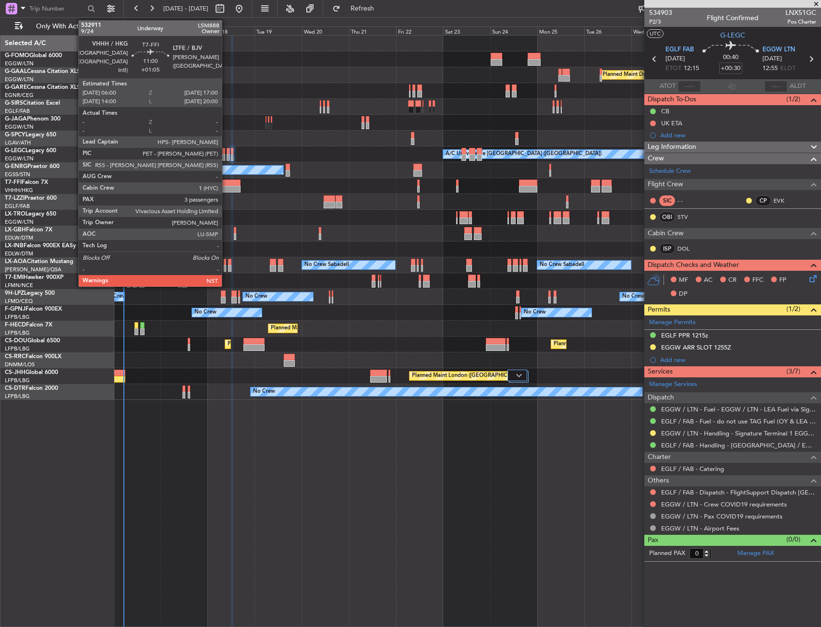
click at [227, 190] on div at bounding box center [230, 189] width 22 height 7
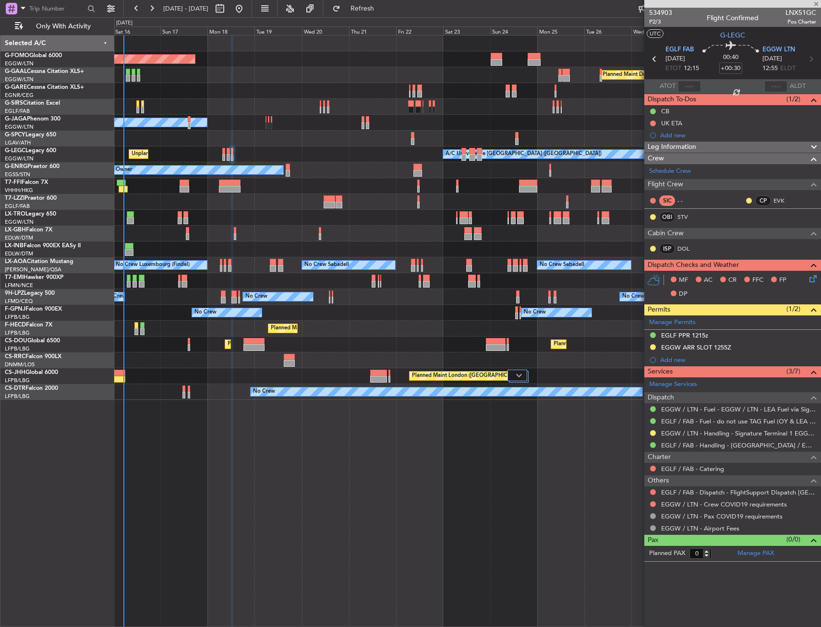
type input "+01:05"
type input "3"
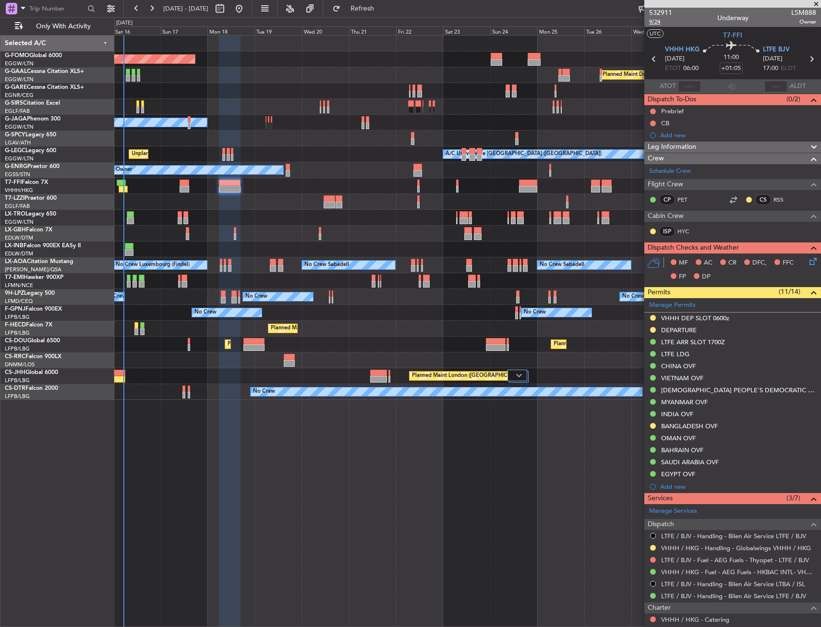
click at [653, 22] on span "9/24" at bounding box center [660, 22] width 23 height 8
click at [679, 232] on link "HYC" at bounding box center [689, 231] width 22 height 9
click at [652, 23] on span "9/24" at bounding box center [660, 22] width 23 height 8
click at [656, 22] on span "9/24" at bounding box center [660, 22] width 23 height 8
click at [732, 36] on span "T7-FFI" at bounding box center [732, 35] width 19 height 10
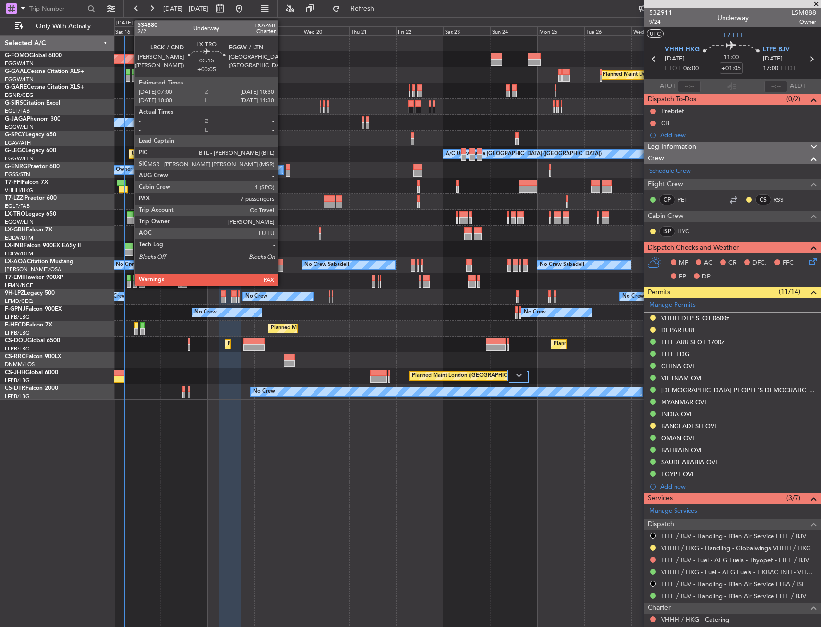
click at [130, 215] on div at bounding box center [130, 214] width 7 height 7
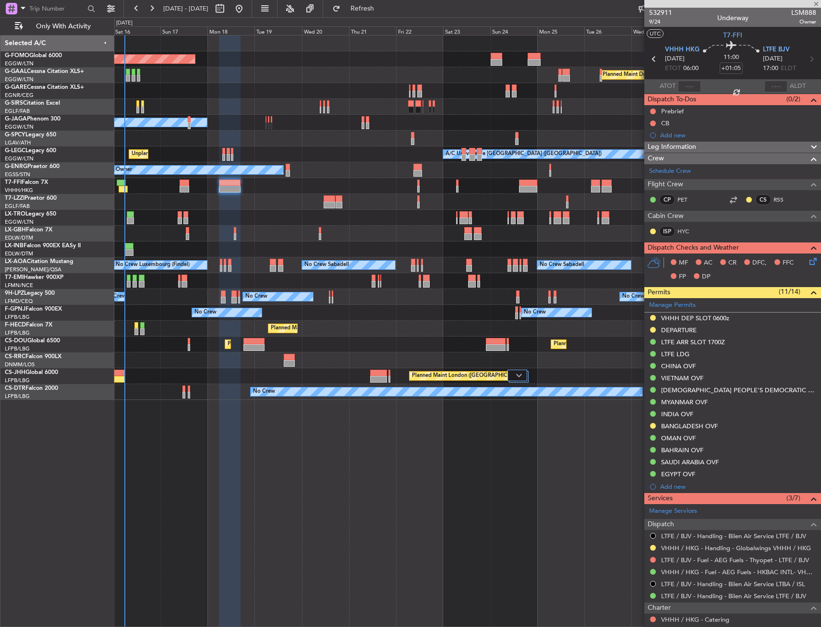
type input "+00:05"
type input "7"
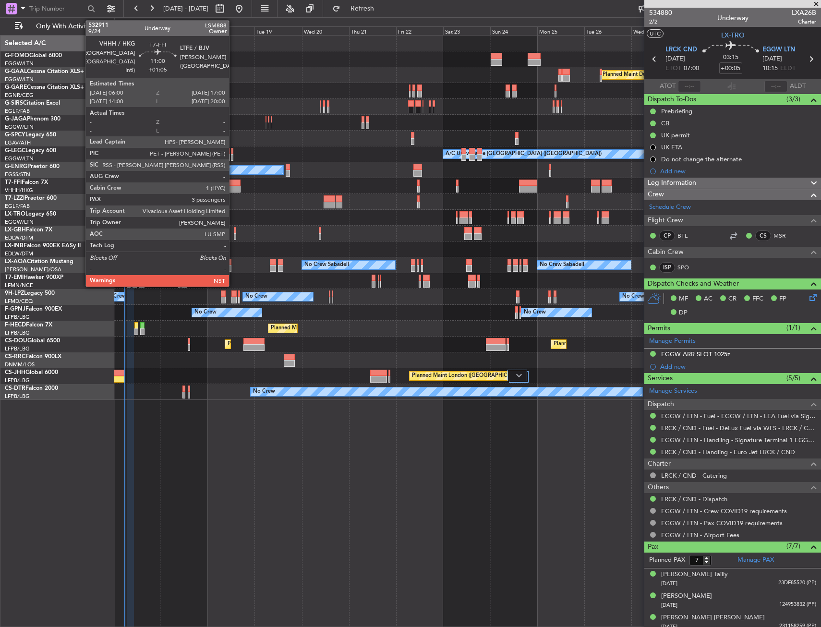
click at [233, 187] on div at bounding box center [230, 189] width 22 height 7
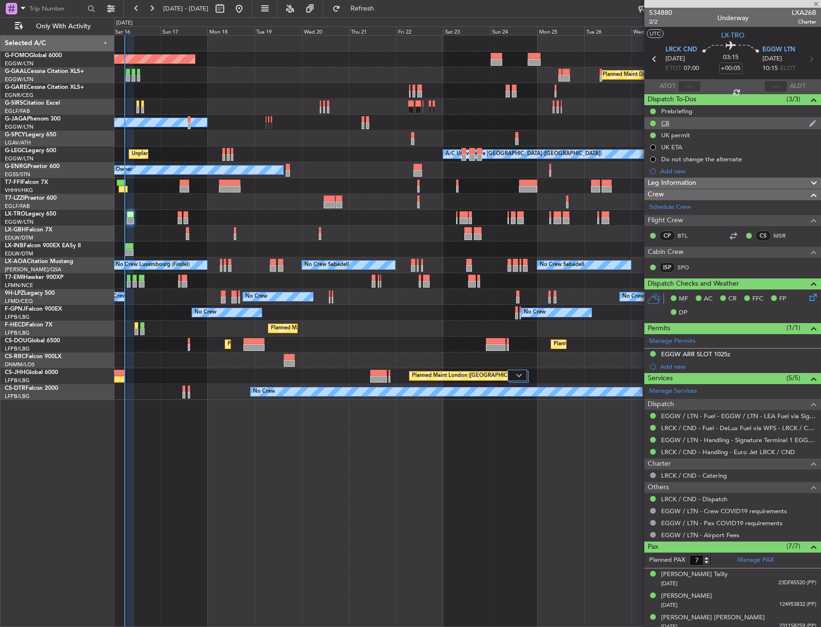
type input "+01:05"
type input "3"
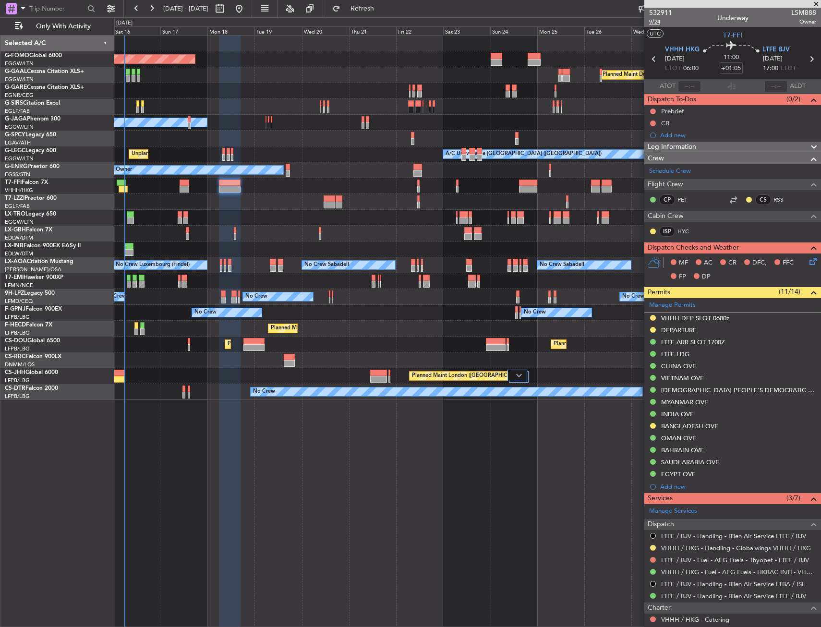
click at [654, 23] on span "9/24" at bounding box center [660, 22] width 23 height 8
click at [731, 66] on input "+01:05" at bounding box center [731, 68] width 23 height 12
click at [708, 35] on section "UTC T7-FFI" at bounding box center [732, 34] width 177 height 14
type input "+00:55"
click at [653, 112] on button at bounding box center [653, 112] width 6 height 6
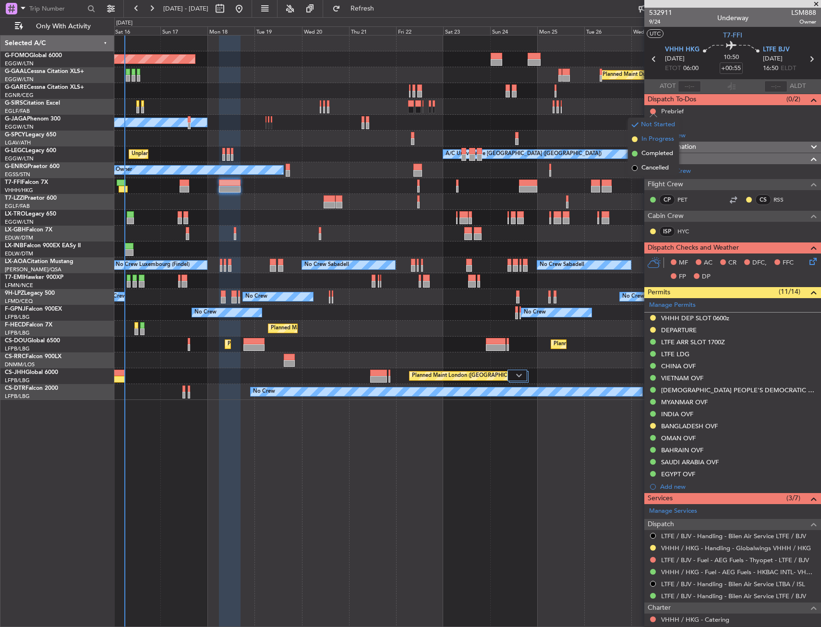
click at [643, 143] on span "In Progress" at bounding box center [658, 139] width 33 height 10
click at [652, 123] on button at bounding box center [653, 124] width 6 height 6
click at [647, 165] on span "Completed" at bounding box center [658, 166] width 32 height 10
click at [808, 262] on icon at bounding box center [812, 260] width 8 height 8
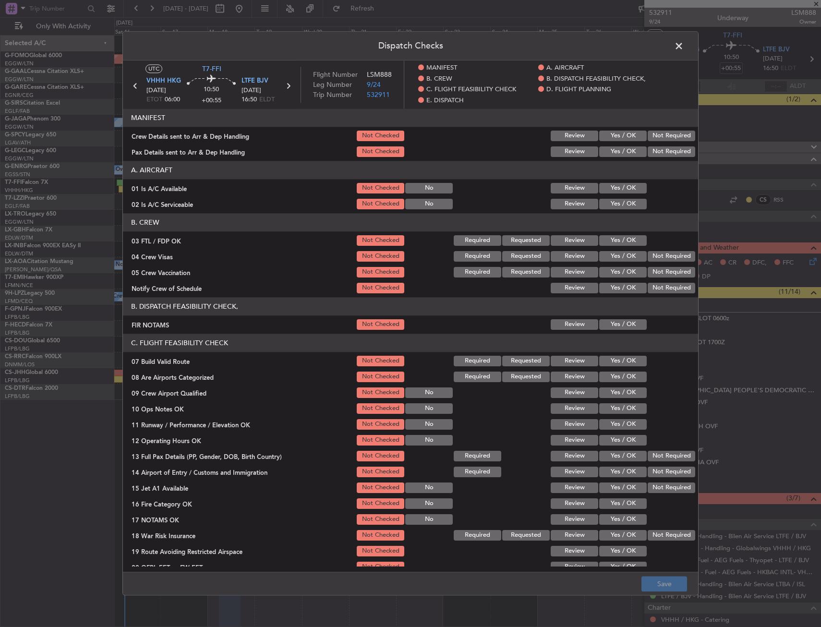
scroll to position [96, 0]
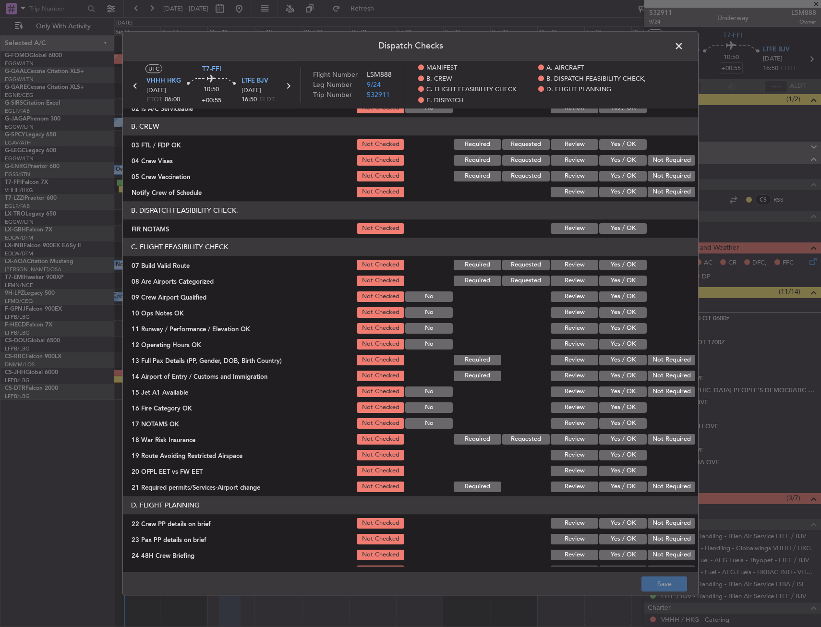
click at [623, 234] on button "Yes / OK" at bounding box center [623, 228] width 48 height 11
click at [623, 269] on button "Yes / OK" at bounding box center [623, 265] width 48 height 11
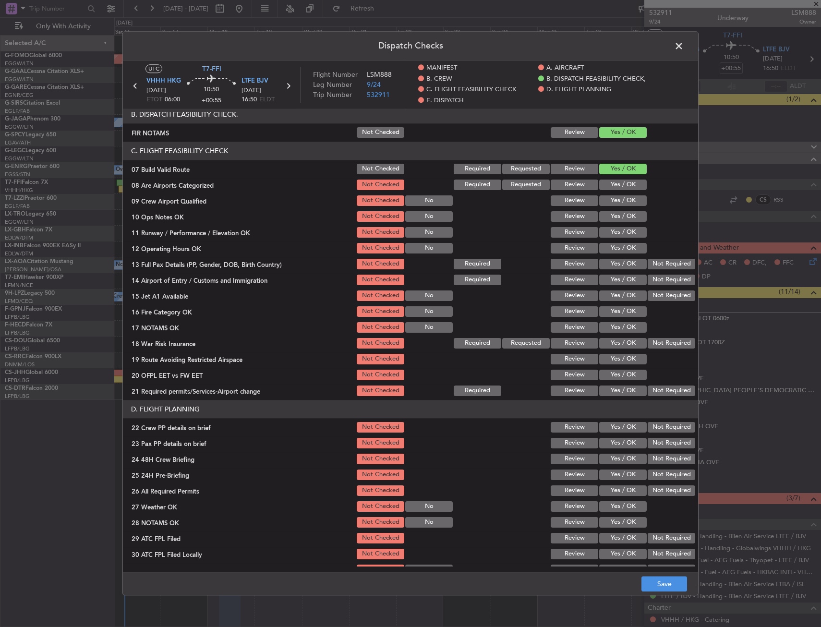
click at [612, 215] on button "Yes / OK" at bounding box center [623, 216] width 48 height 11
click at [612, 231] on button "Yes / OK" at bounding box center [623, 232] width 48 height 11
click at [612, 246] on button "Yes / OK" at bounding box center [623, 248] width 48 height 11
click at [613, 263] on button "Yes / OK" at bounding box center [623, 264] width 48 height 11
click at [612, 278] on button "Yes / OK" at bounding box center [623, 280] width 48 height 11
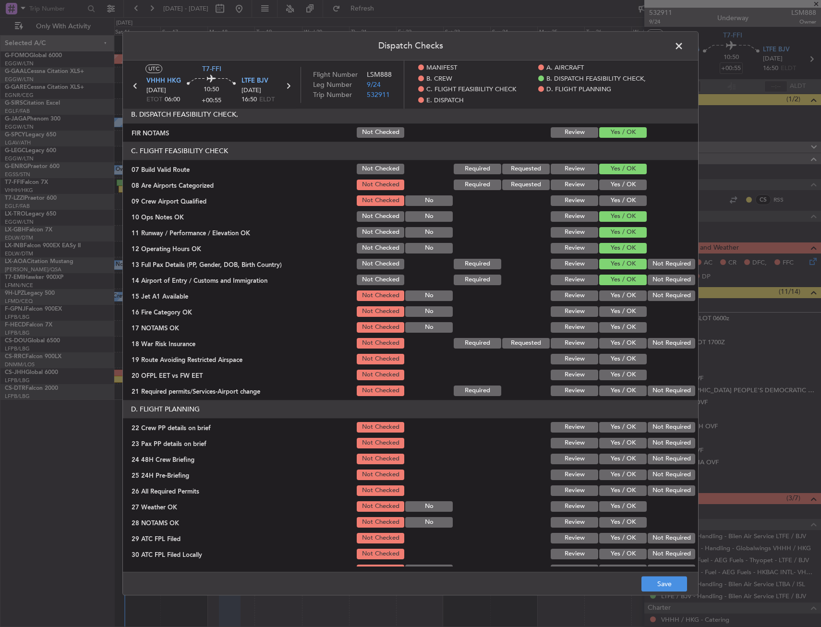
click at [612, 291] on button "Yes / OK" at bounding box center [623, 296] width 48 height 11
drag, startPoint x: 610, startPoint y: 306, endPoint x: 611, endPoint y: 312, distance: 5.8
click at [611, 306] on div "Yes / OK" at bounding box center [622, 311] width 48 height 13
click at [610, 312] on button "Yes / OK" at bounding box center [623, 311] width 48 height 11
click at [613, 325] on button "Yes / OK" at bounding box center [623, 327] width 48 height 11
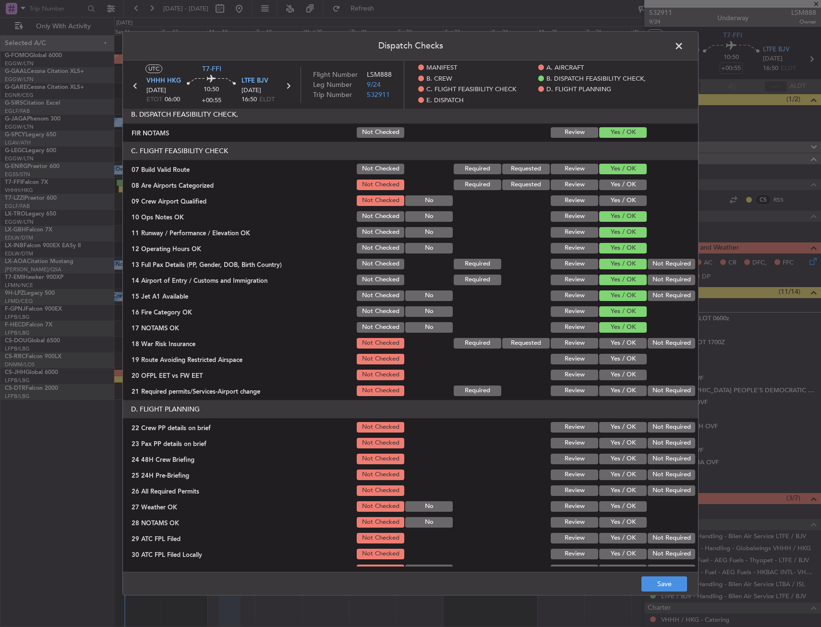
drag, startPoint x: 615, startPoint y: 339, endPoint x: 614, endPoint y: 345, distance: 5.4
click at [615, 342] on button "Yes / OK" at bounding box center [623, 343] width 48 height 11
drag, startPoint x: 610, startPoint y: 354, endPoint x: 606, endPoint y: 365, distance: 12.0
click at [609, 359] on button "Yes / OK" at bounding box center [623, 359] width 48 height 11
drag, startPoint x: 605, startPoint y: 376, endPoint x: 604, endPoint y: 388, distance: 11.6
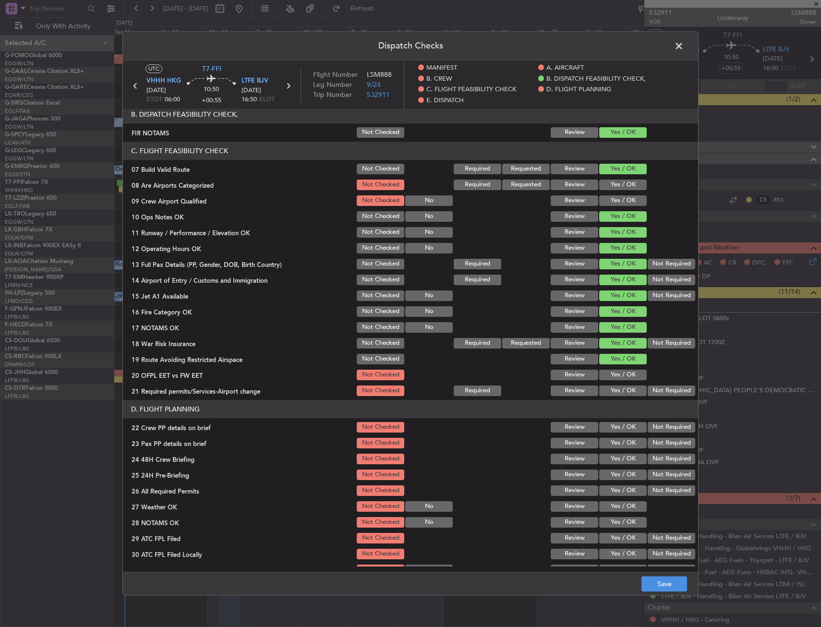
click at [605, 377] on button "Yes / OK" at bounding box center [623, 375] width 48 height 11
click at [603, 388] on button "Yes / OK" at bounding box center [623, 391] width 48 height 11
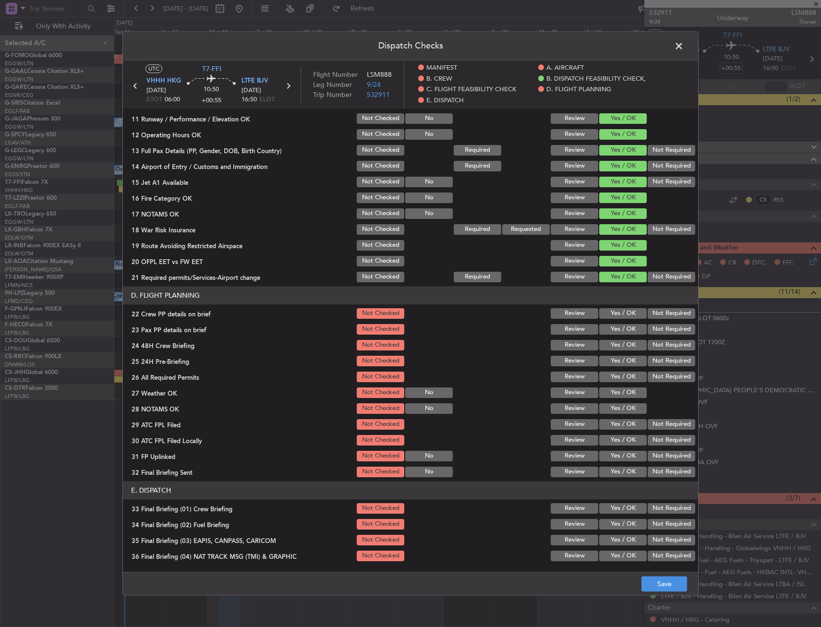
scroll to position [432, 0]
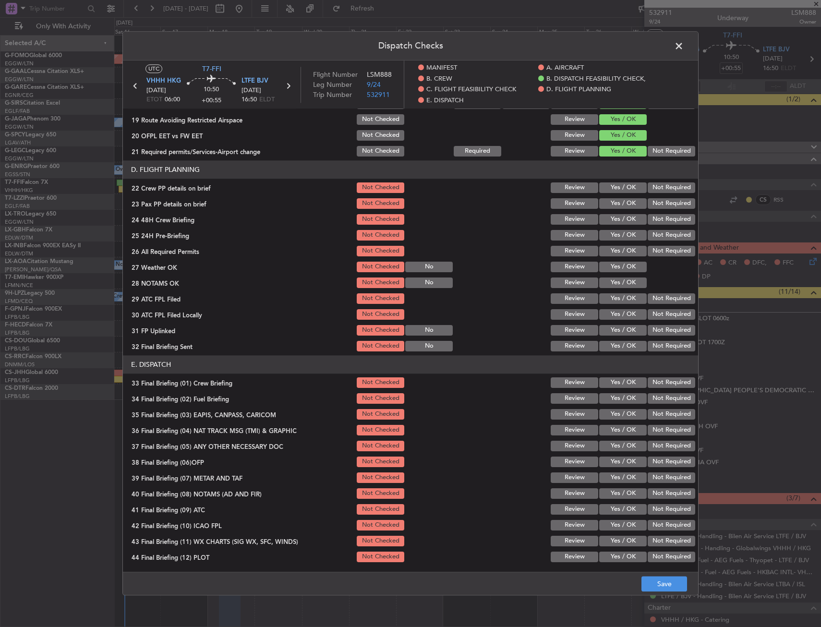
click at [629, 190] on button "Yes / OK" at bounding box center [623, 187] width 48 height 11
drag, startPoint x: 629, startPoint y: 201, endPoint x: 627, endPoint y: 211, distance: 9.8
click at [629, 202] on button "Yes / OK" at bounding box center [623, 203] width 48 height 11
click at [625, 220] on button "Yes / OK" at bounding box center [623, 219] width 48 height 11
click at [658, 578] on button "Save" at bounding box center [665, 584] width 46 height 15
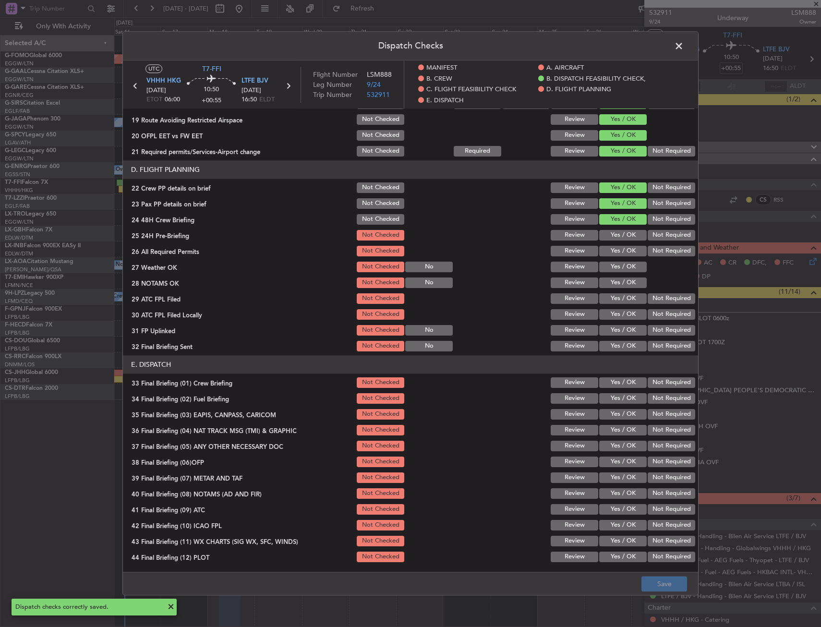
click at [684, 45] on span at bounding box center [684, 48] width 0 height 19
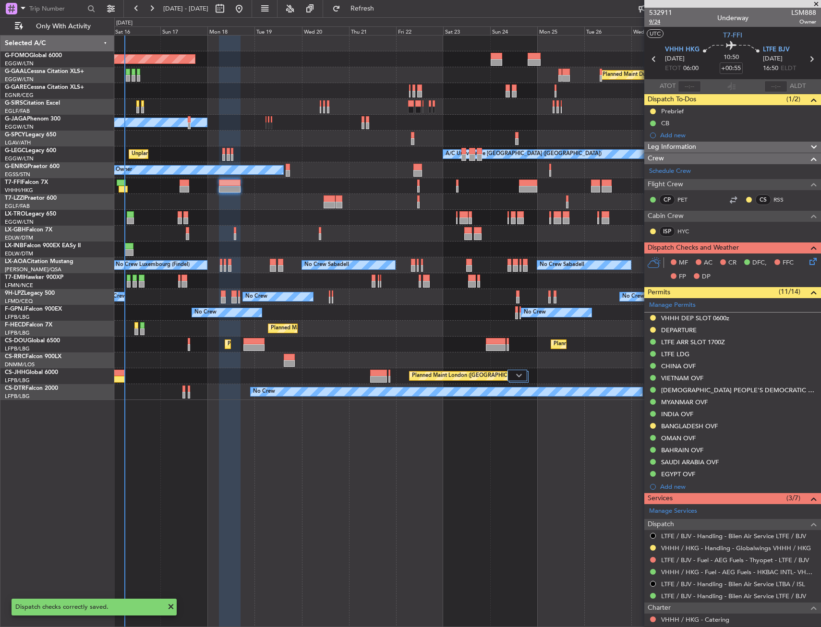
click at [653, 20] on span "9/24" at bounding box center [660, 22] width 23 height 8
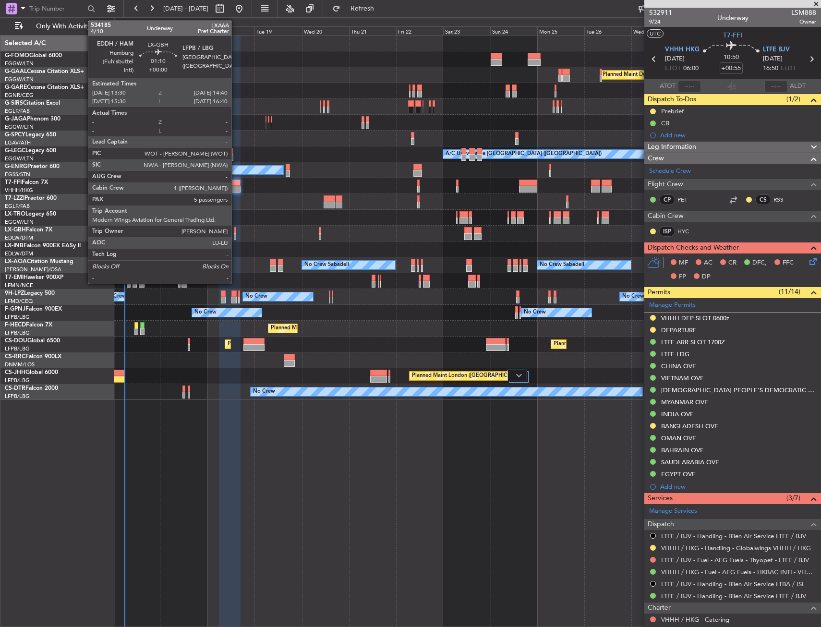
click at [236, 232] on div at bounding box center [235, 230] width 2 height 7
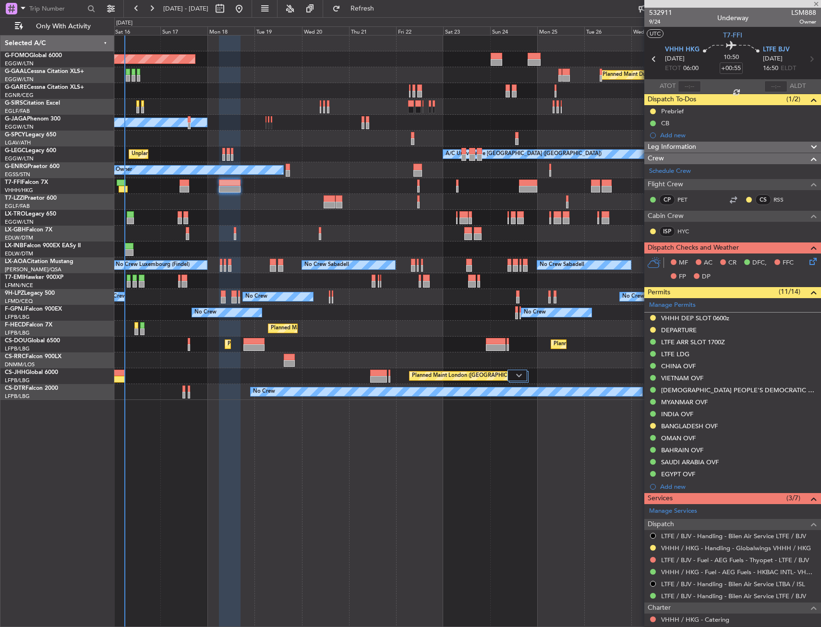
type input "5"
